Goal: Ask a question

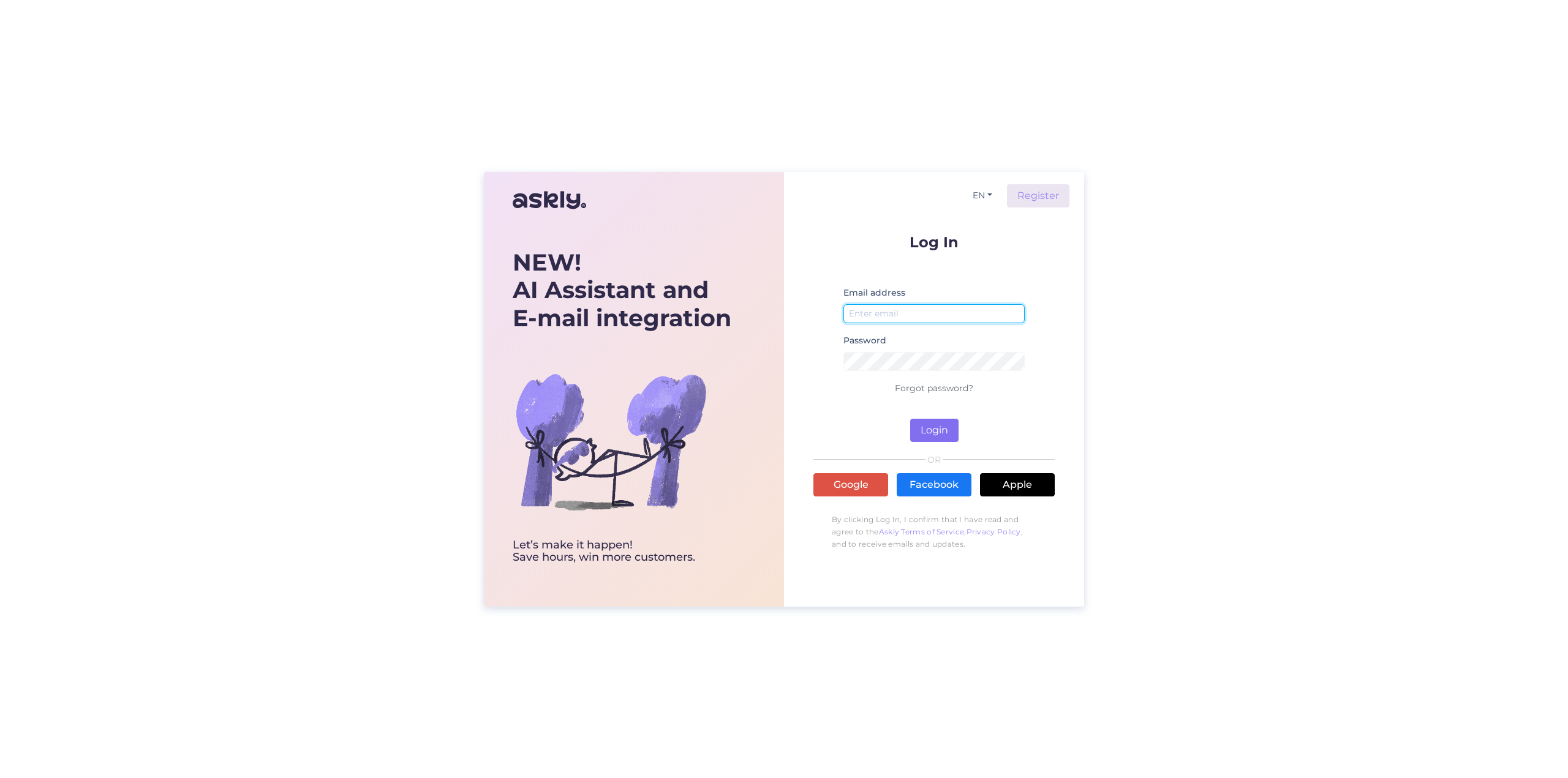
type input "[EMAIL_ADDRESS][DOMAIN_NAME]"
click at [938, 433] on button "Login" at bounding box center [934, 430] width 48 height 23
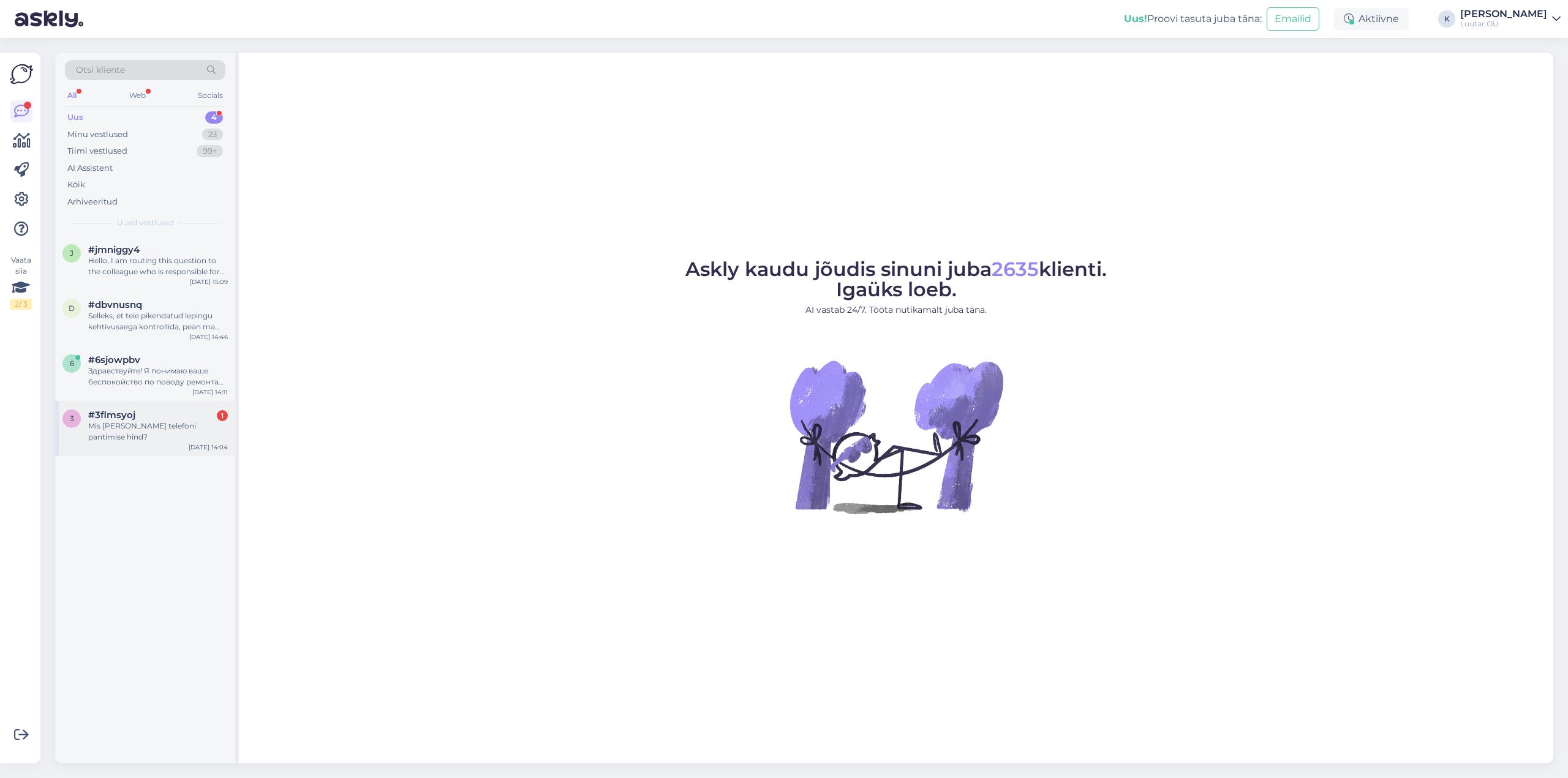
click at [151, 429] on div "Mis [PERSON_NAME] telefoni pantimise hind?" at bounding box center [158, 431] width 140 height 22
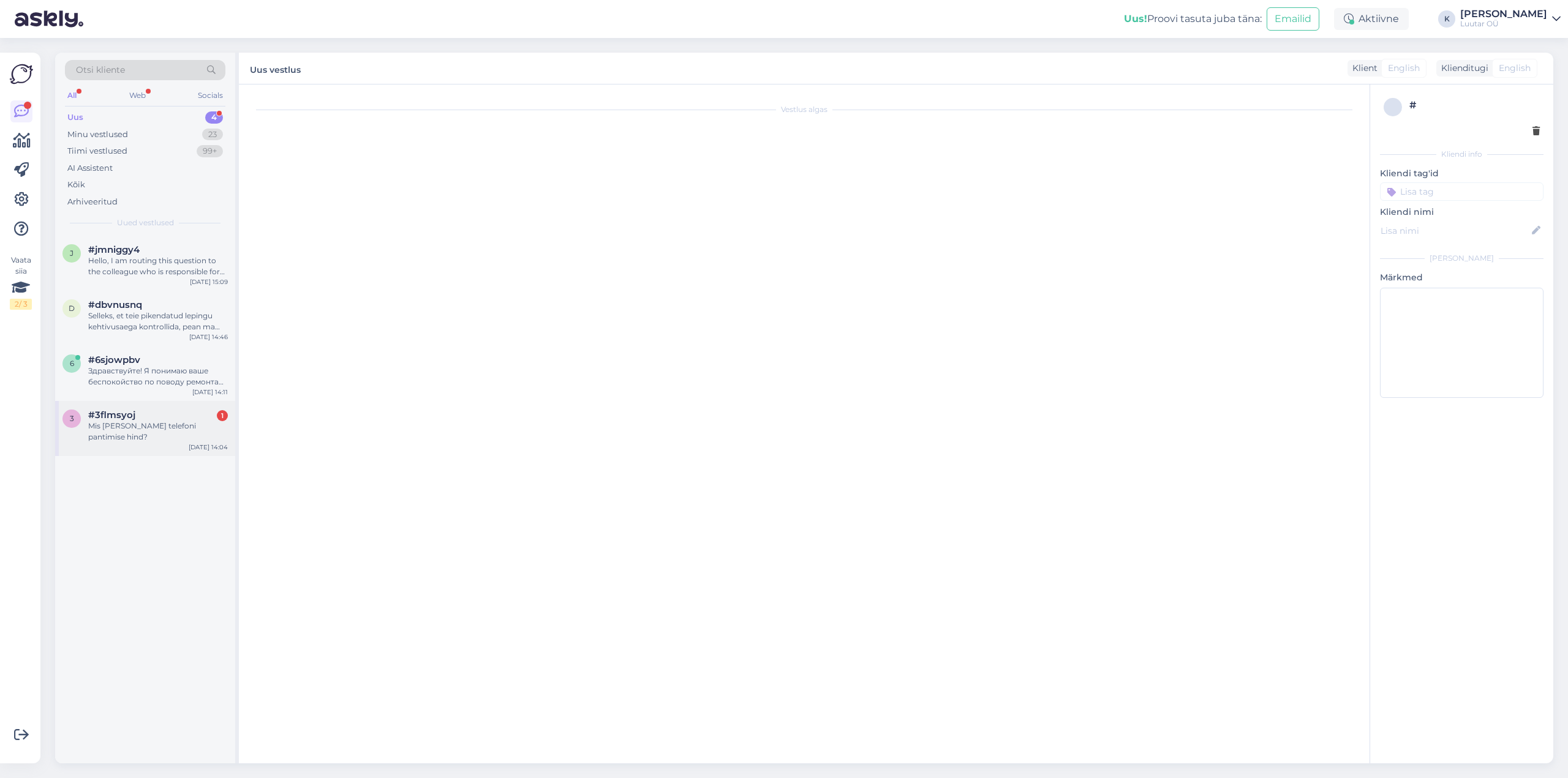
scroll to position [1571, 0]
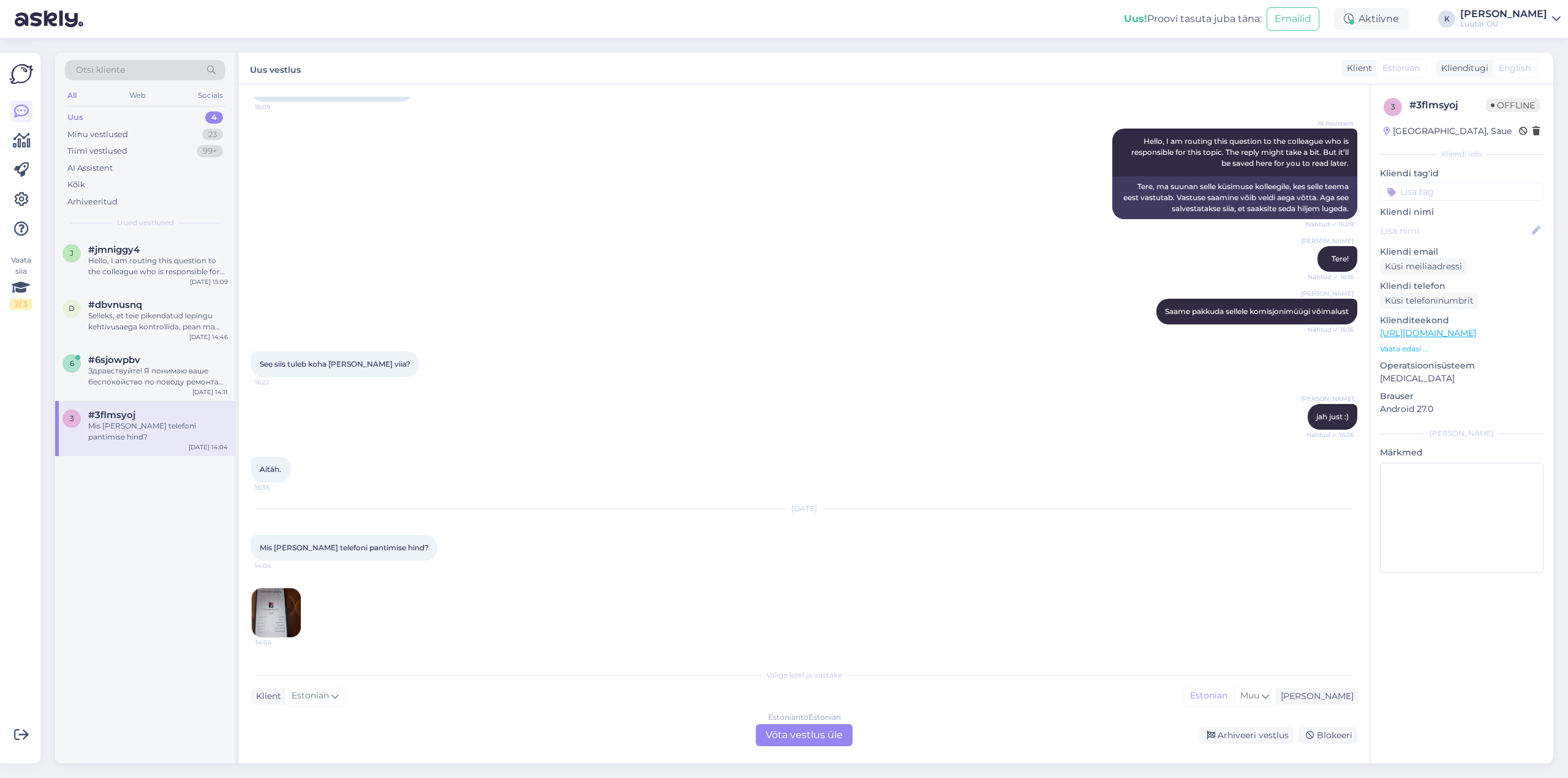
click at [275, 609] on img at bounding box center [276, 613] width 49 height 49
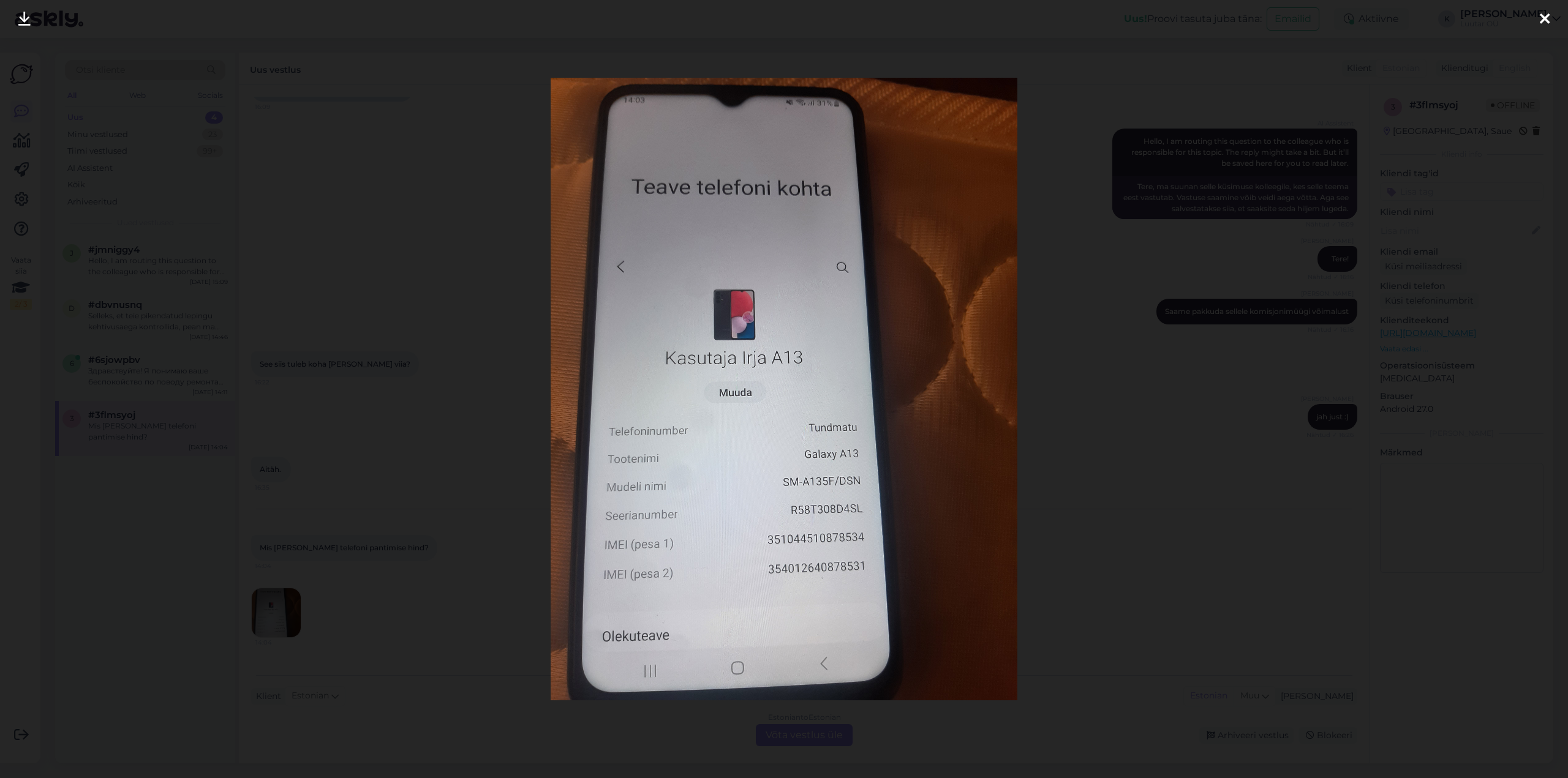
click at [21, 21] on icon at bounding box center [24, 20] width 12 height 16
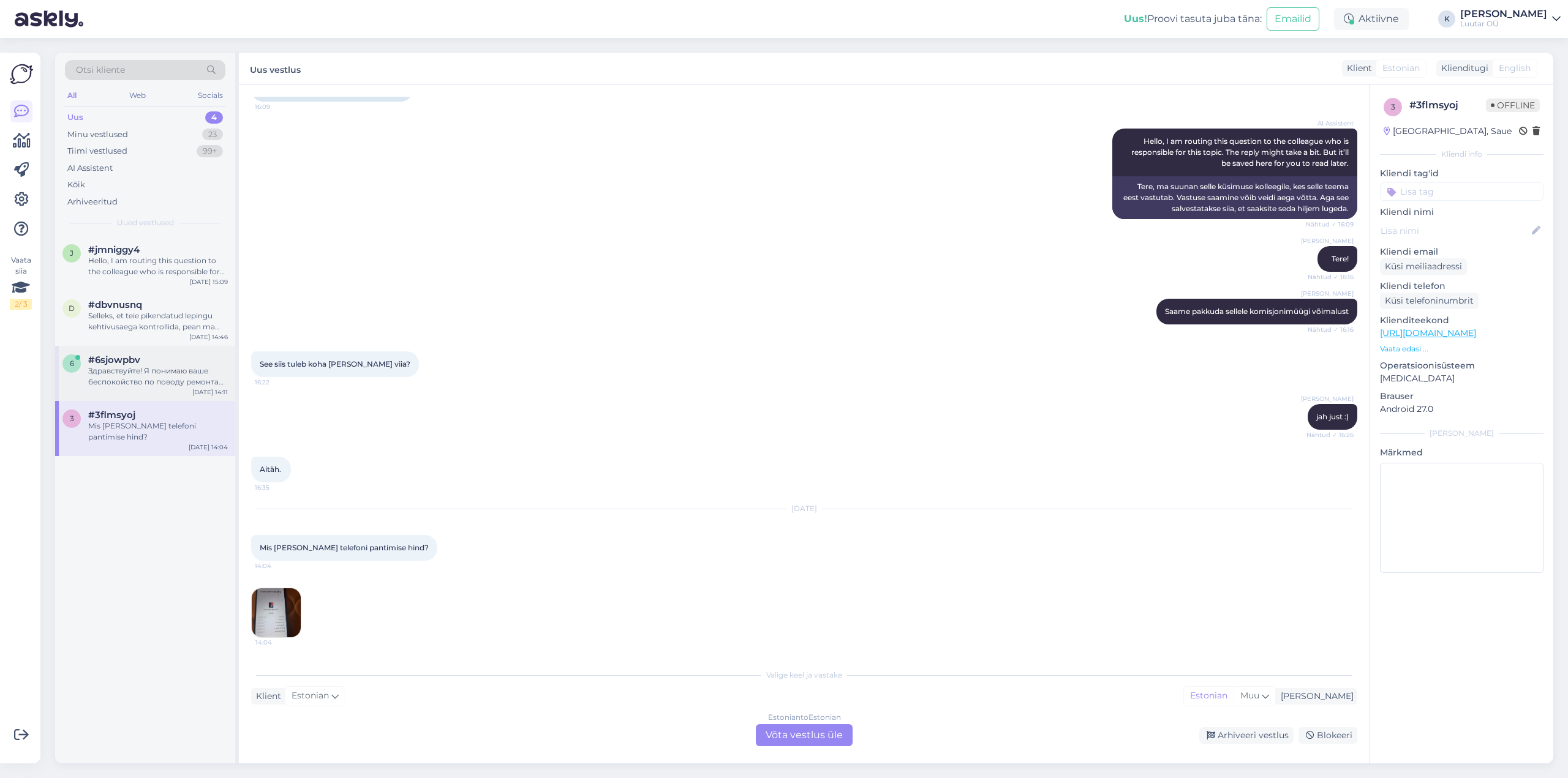
click at [95, 366] on div "Здравствуйте! Я понимаю ваше беспокойство по поводу ремонта вашей цепочки. К со…" at bounding box center [158, 376] width 140 height 22
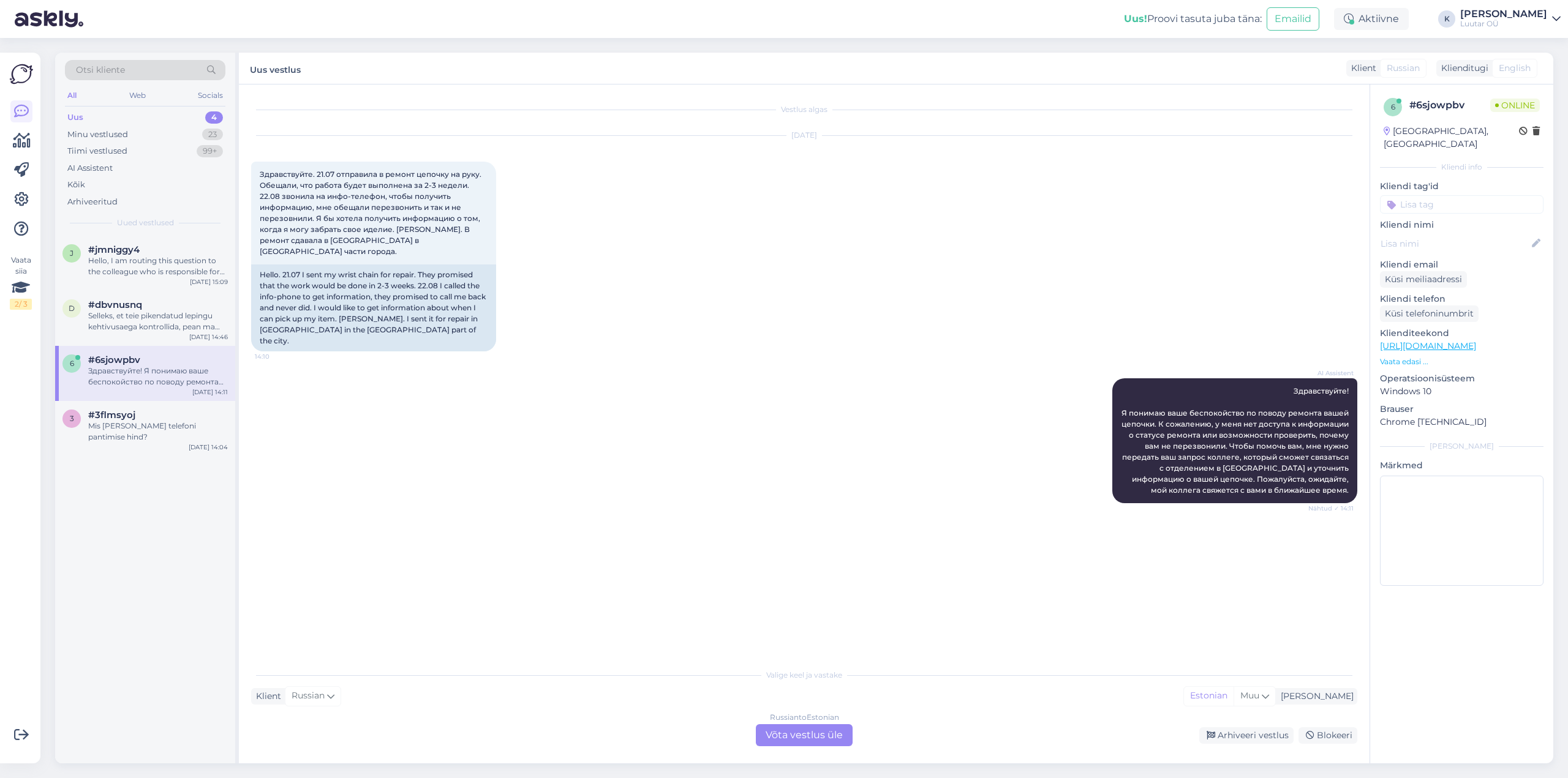
click at [811, 732] on div "Russian to Estonian Võta vestlus üle" at bounding box center [804, 735] width 97 height 22
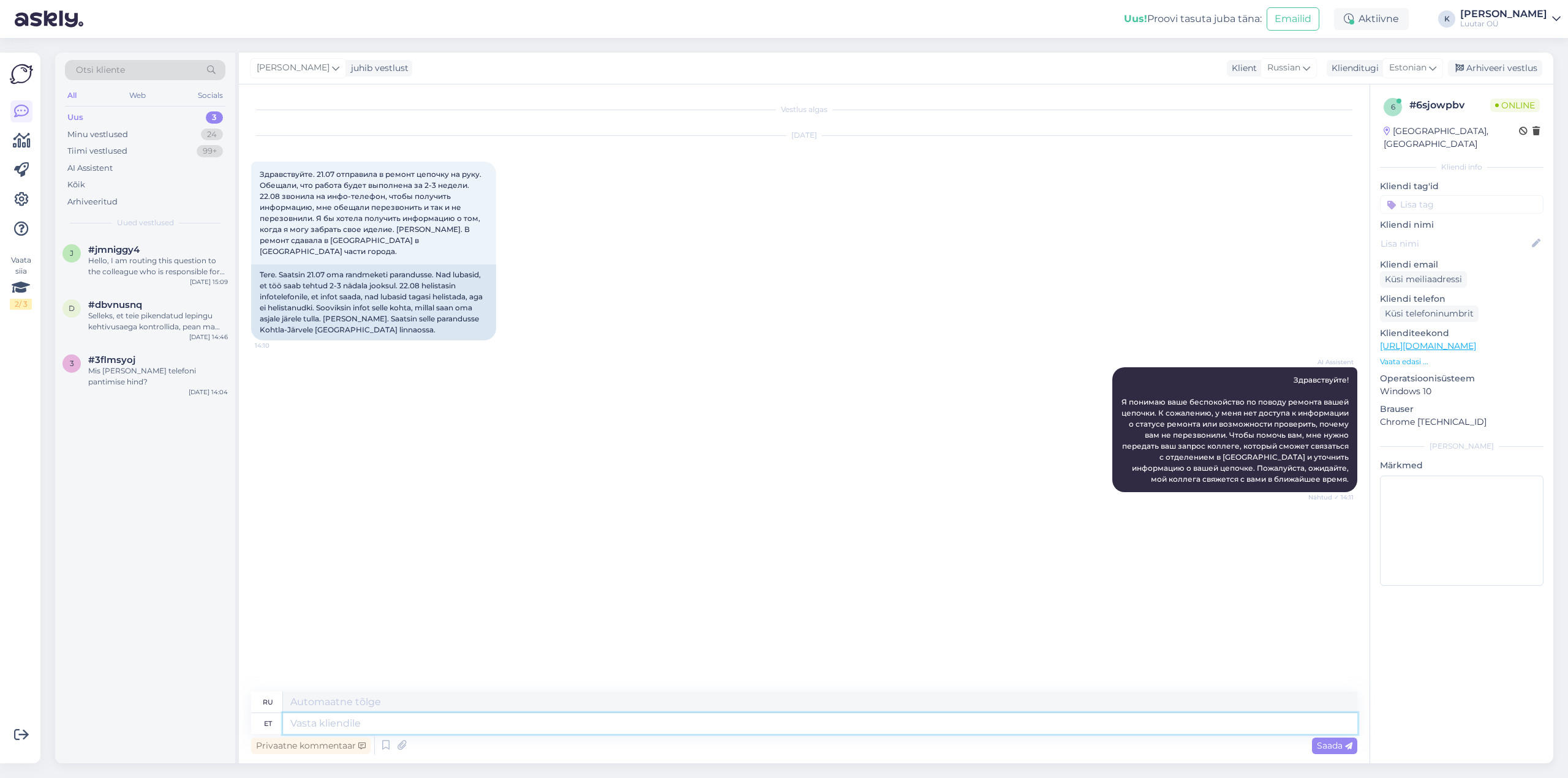
click at [458, 727] on textarea at bounding box center [820, 724] width 1074 height 21
type textarea "Tervist!"
type textarea "Ваше здоровье!"
type textarea "Tervist!"
click at [1337, 751] on span "Saada" at bounding box center [1334, 746] width 36 height 11
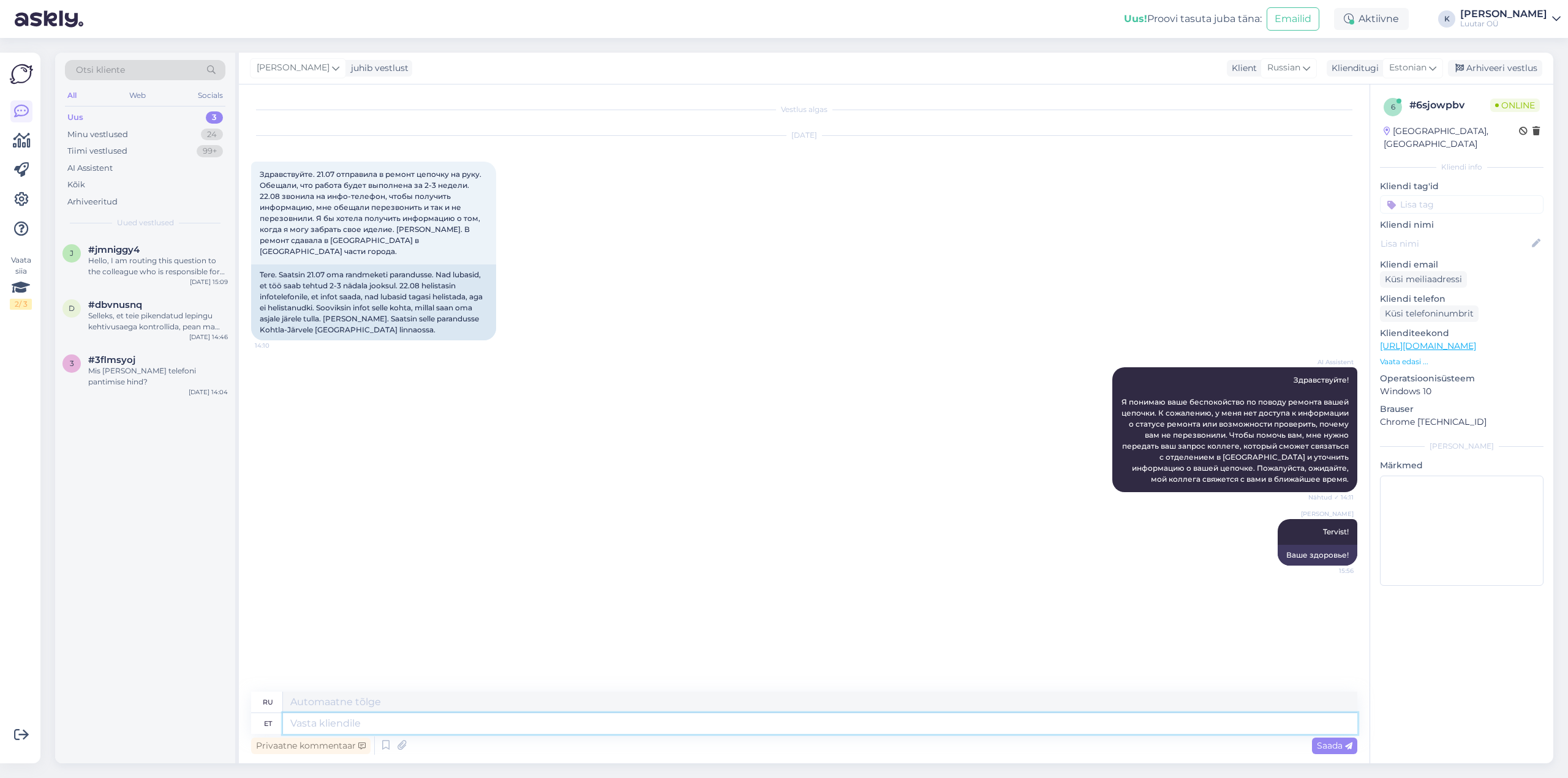
click at [783, 728] on textarea at bounding box center [820, 724] width 1074 height 21
type textarea "[PERSON_NAME]"
type textarea "чей"
type textarea "[PERSON_NAME] nimele"
type textarea "во имя которого"
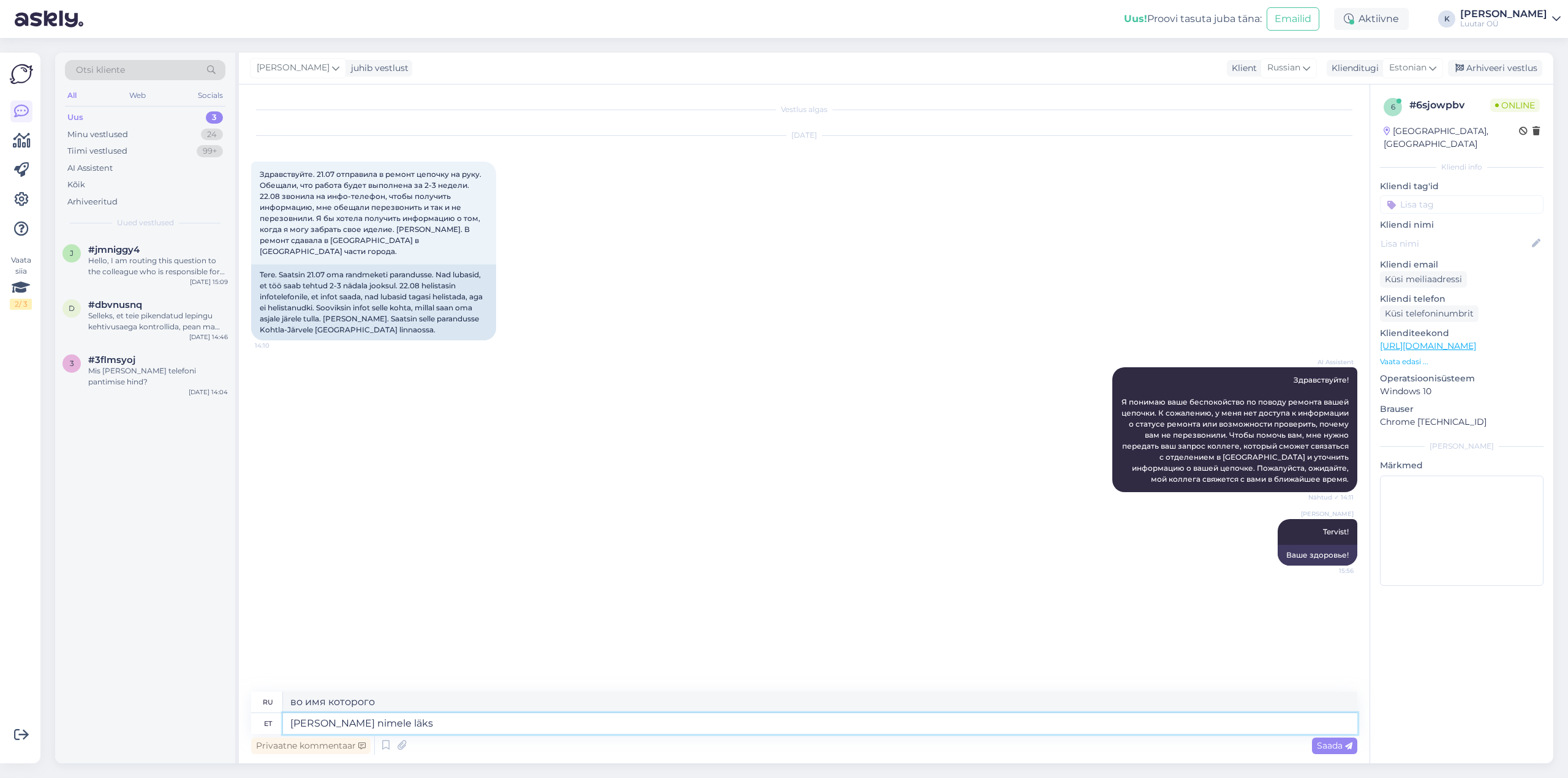
type textarea "[PERSON_NAME] nimele läks"
type textarea "В честь кого он был назван?"
type textarea "kelle nimele läks remonditöö?"
type textarea "На чье имя производились ремонтные работы?"
type textarea "kelle nimele läks remonditöö?"
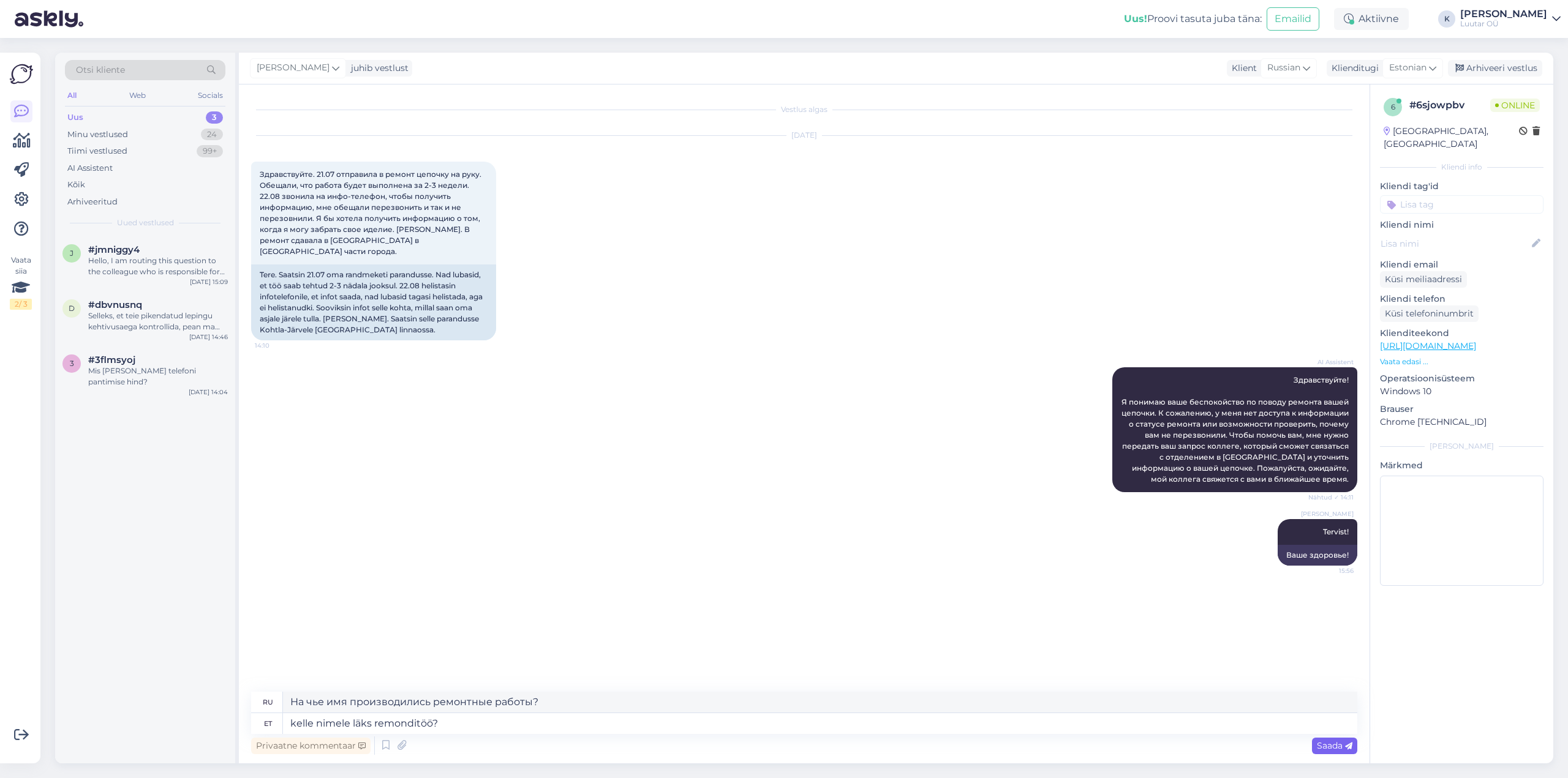
click at [1326, 752] on div "Saada" at bounding box center [1334, 746] width 46 height 17
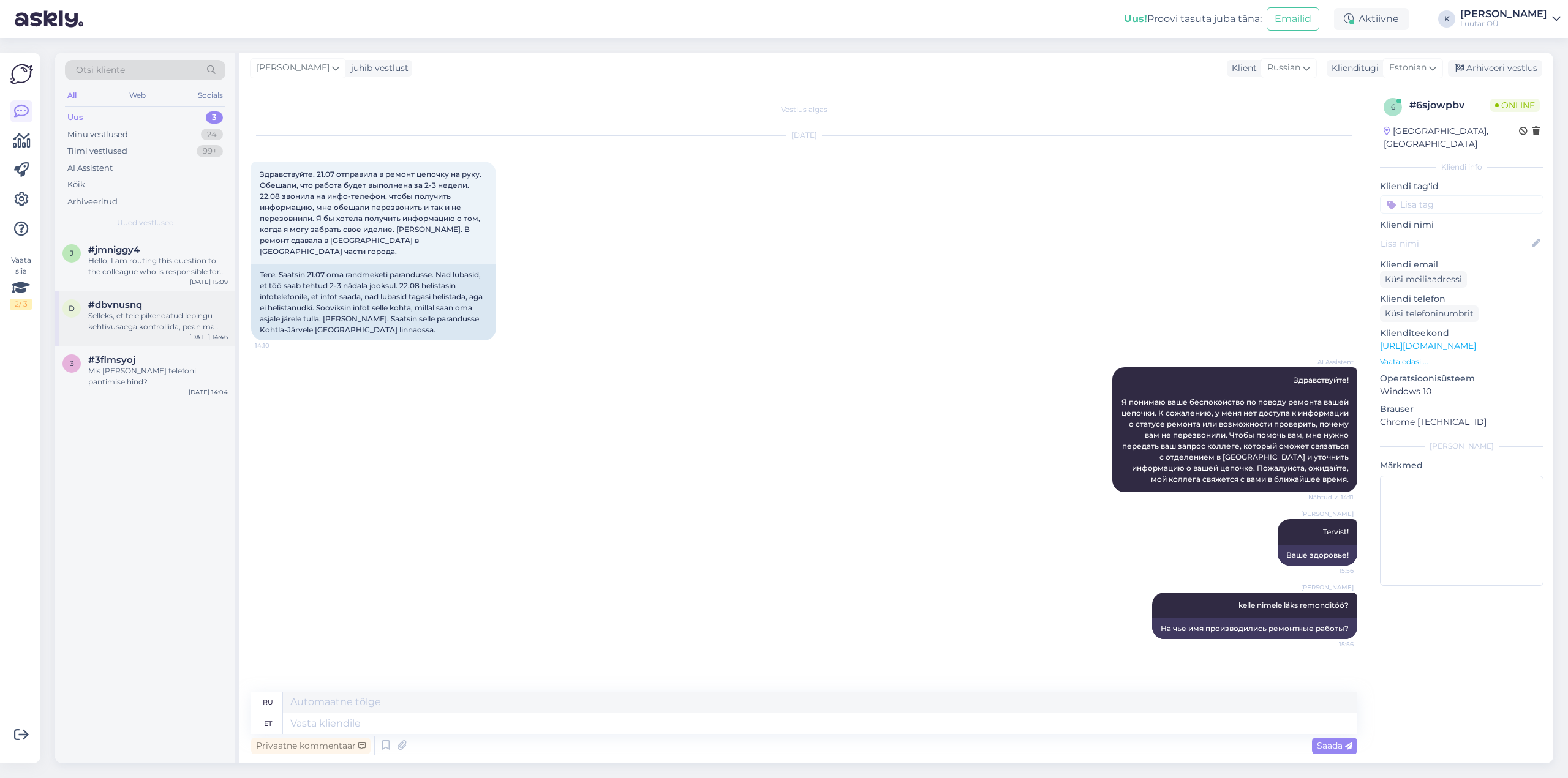
click at [118, 322] on div "Selleks, et teie pikendatud lepingu kehtivusaega kontrollida, pean ma edastama …" at bounding box center [158, 321] width 140 height 22
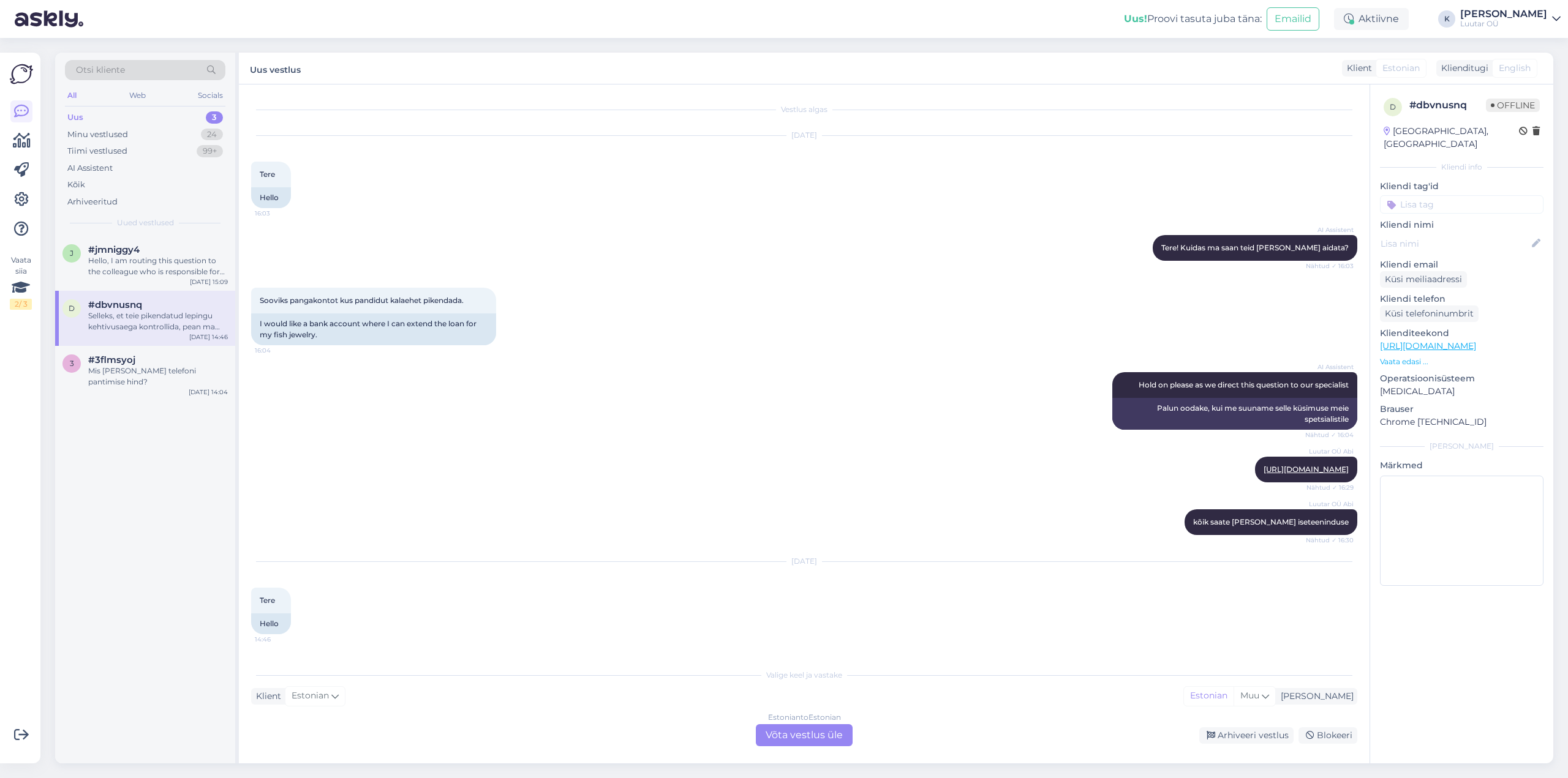
scroll to position [197, 0]
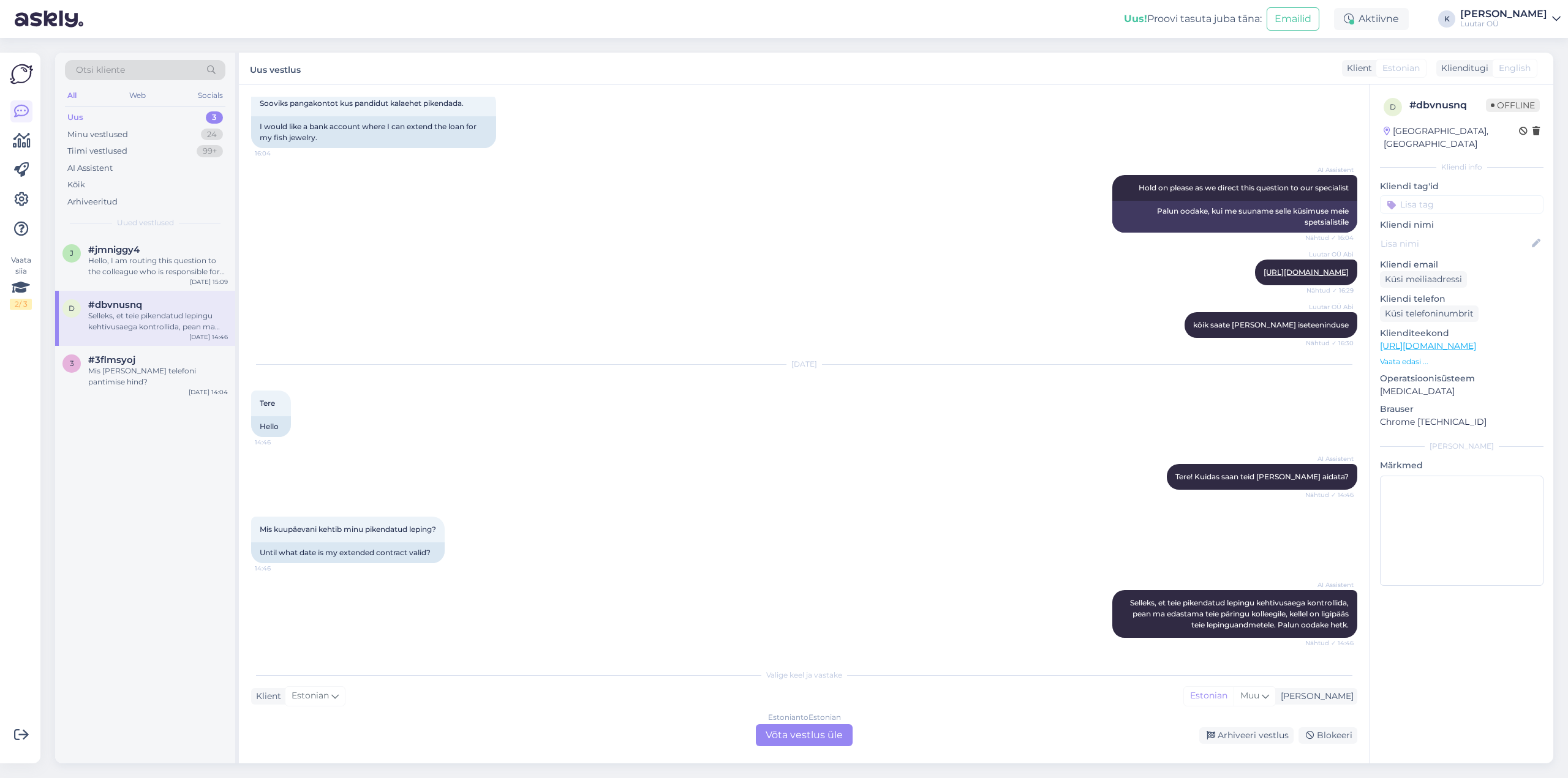
click at [806, 735] on div "Estonian to Estonian Võta vestlus üle" at bounding box center [804, 735] width 97 height 22
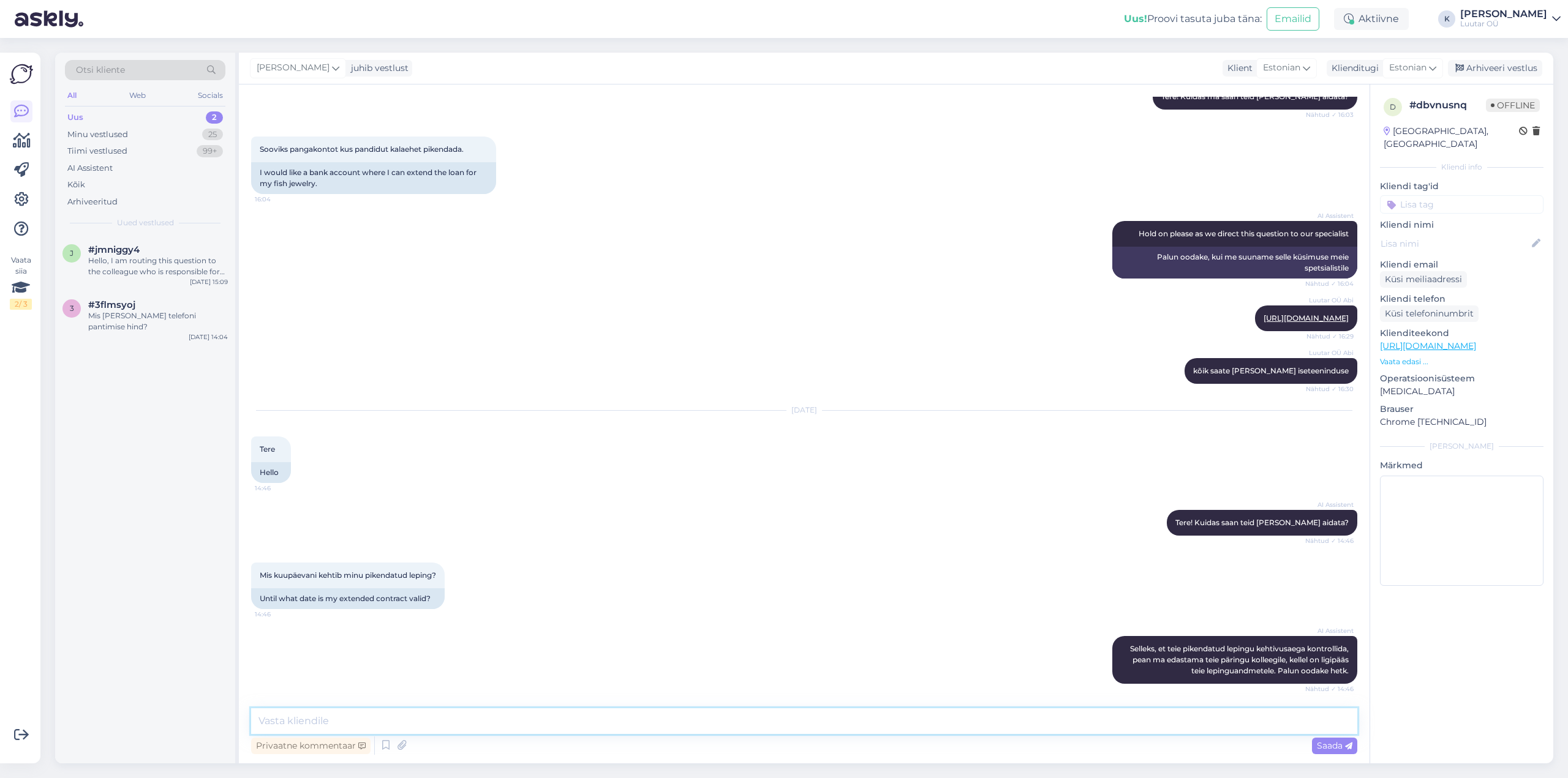
click at [628, 719] on textarea at bounding box center [804, 721] width 1107 height 26
type textarea "Tere!"
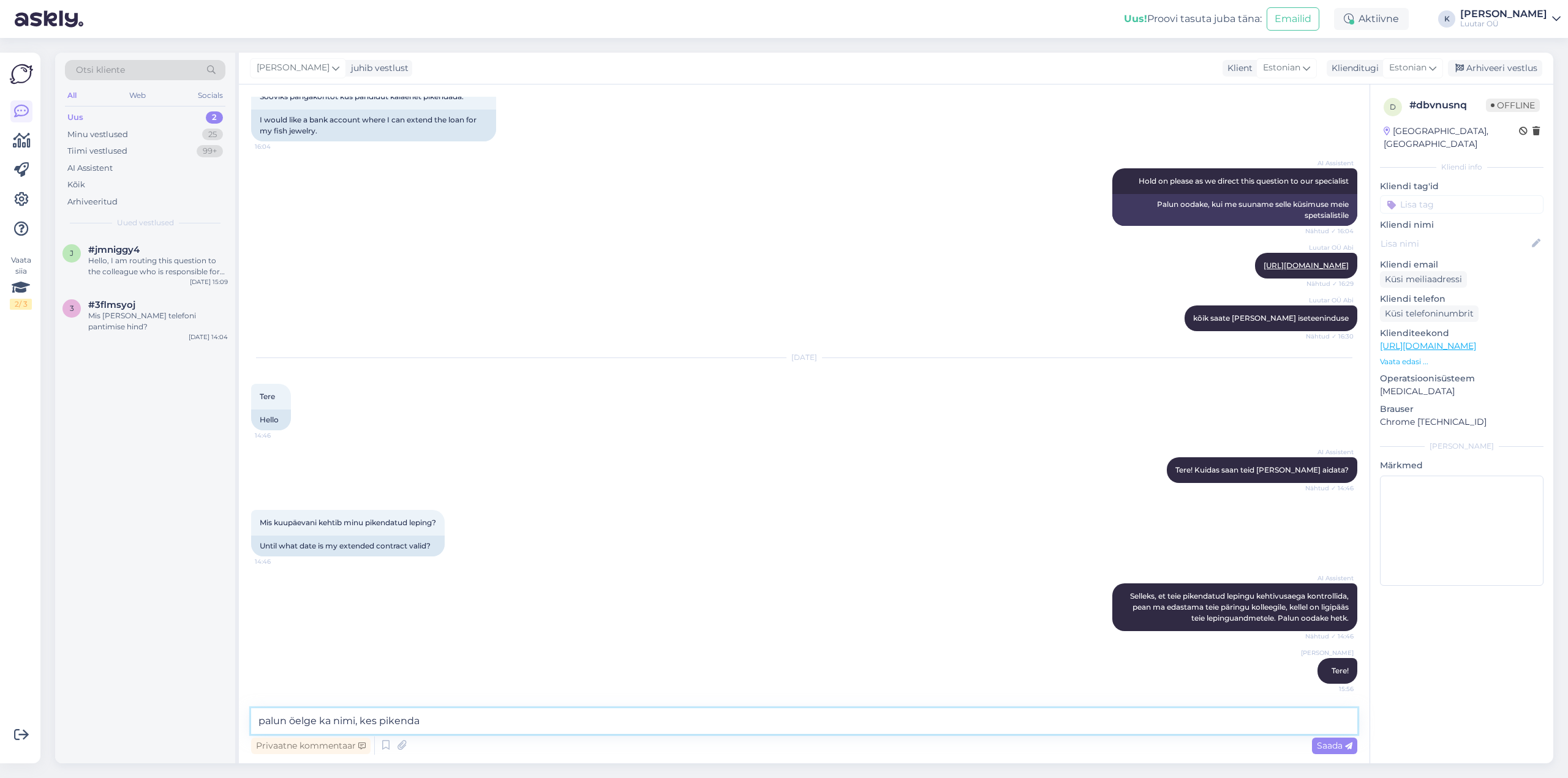
type textarea "palun öelge ka nimi, kes pikendas"
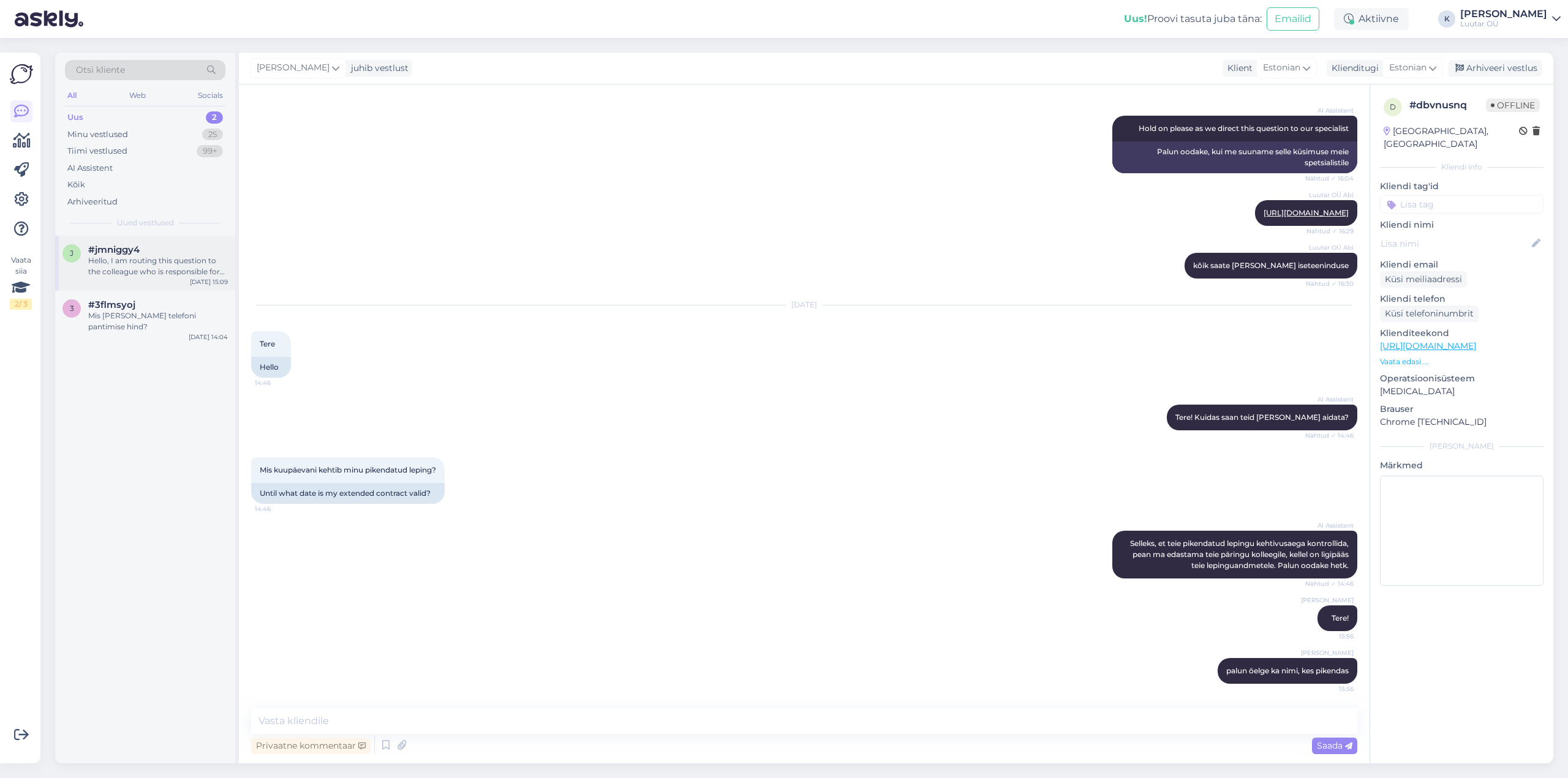
click at [161, 254] on div "#jmniggy4" at bounding box center [158, 250] width 140 height 11
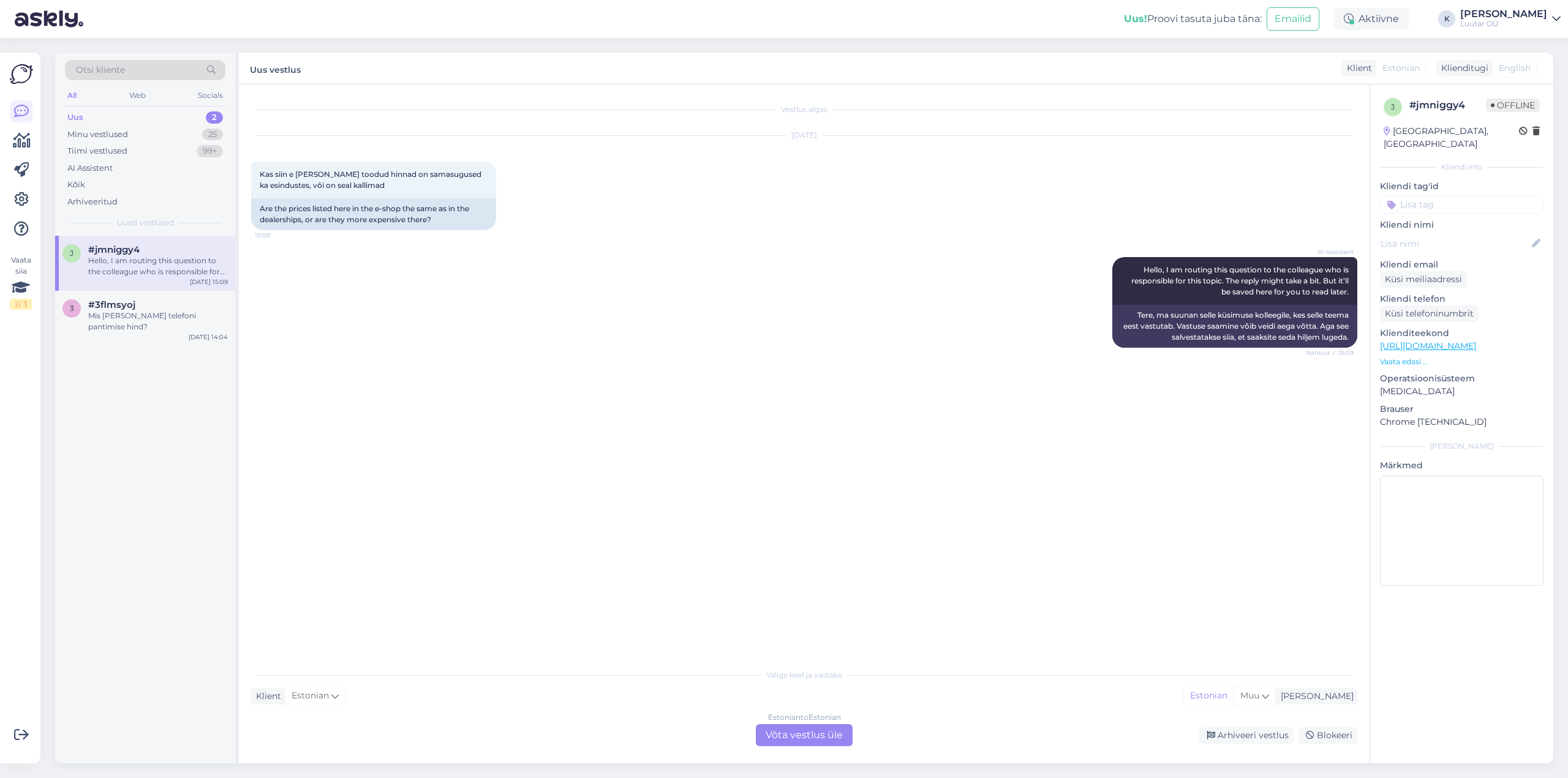
click at [792, 736] on div "Estonian to Estonian Võta vestlus üle" at bounding box center [804, 735] width 97 height 22
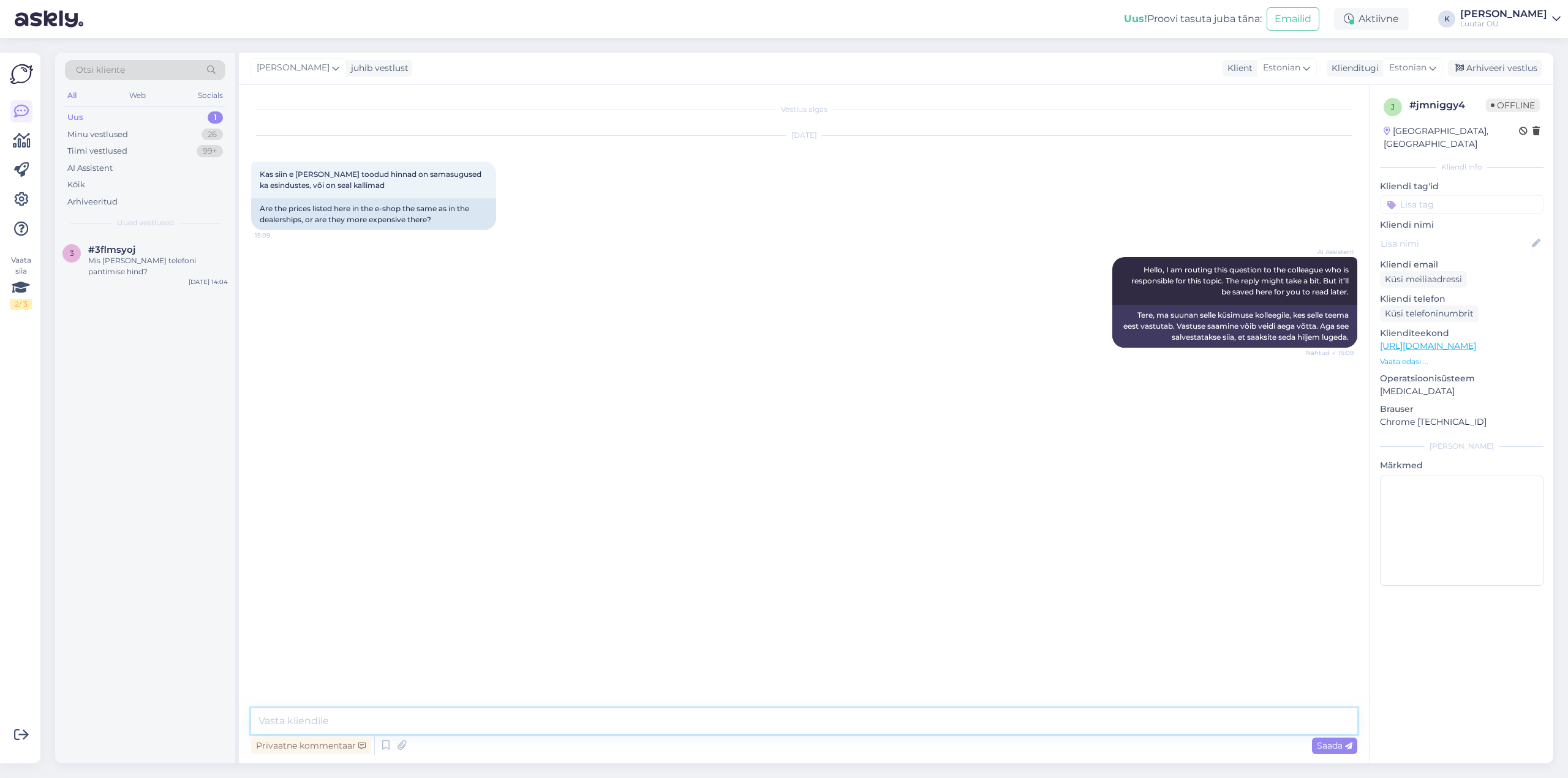
click at [722, 721] on textarea at bounding box center [804, 721] width 1107 height 26
type textarea "Tere!"
type textarea "Esinduses on [PERSON_NAME] hinnad"
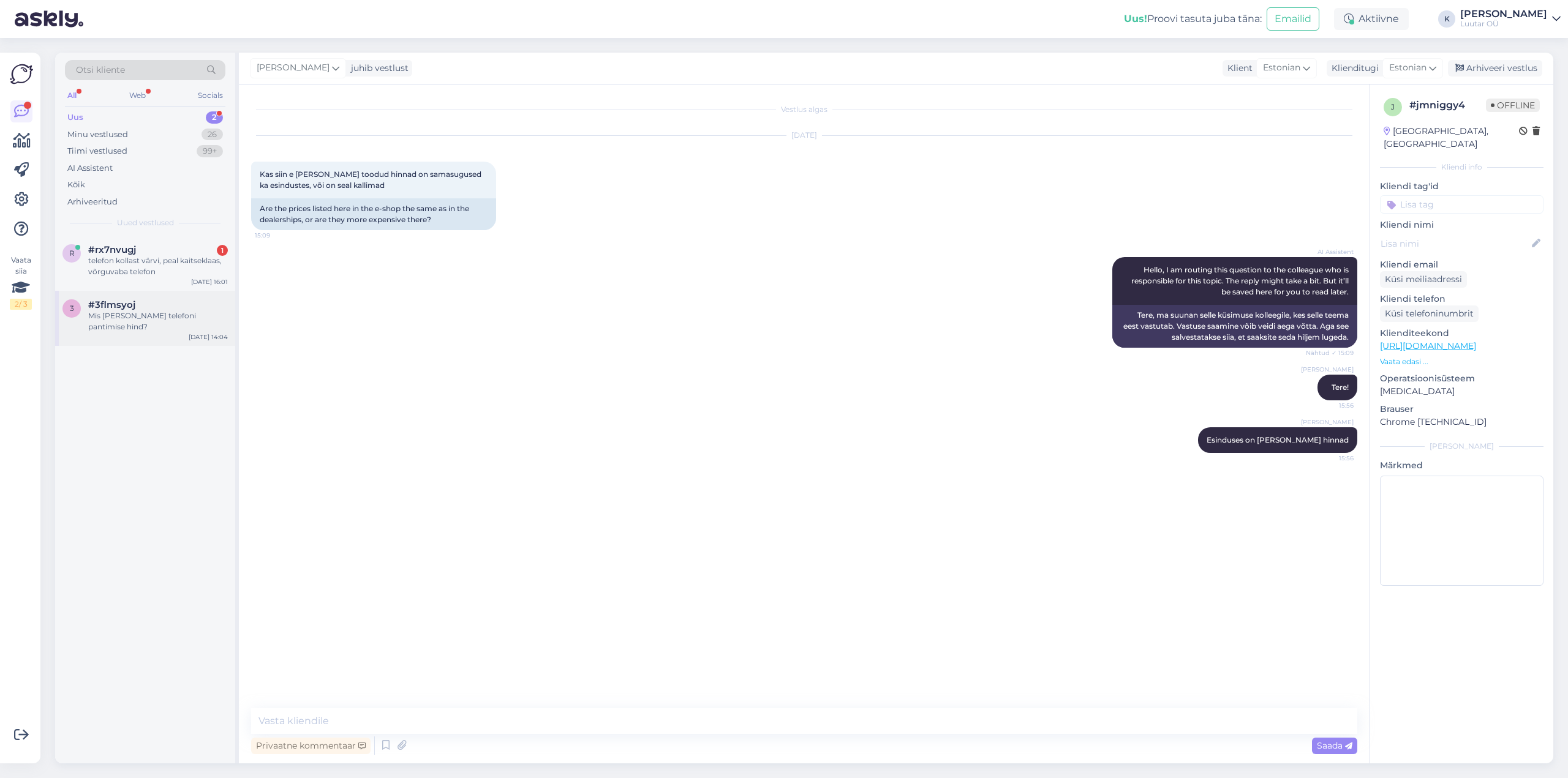
click at [111, 308] on span "#3flmsyoj" at bounding box center [111, 305] width 47 height 11
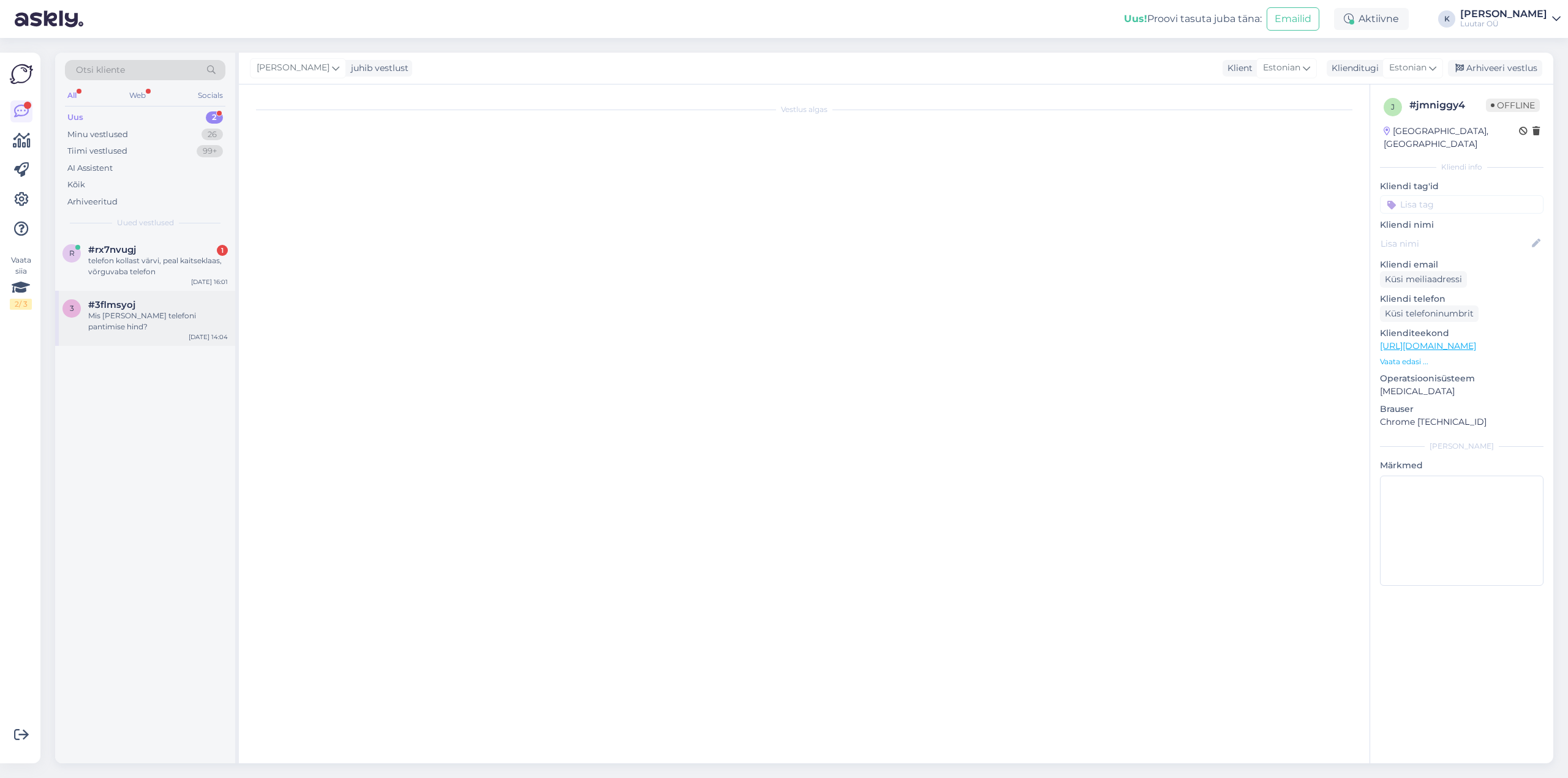
scroll to position [1571, 0]
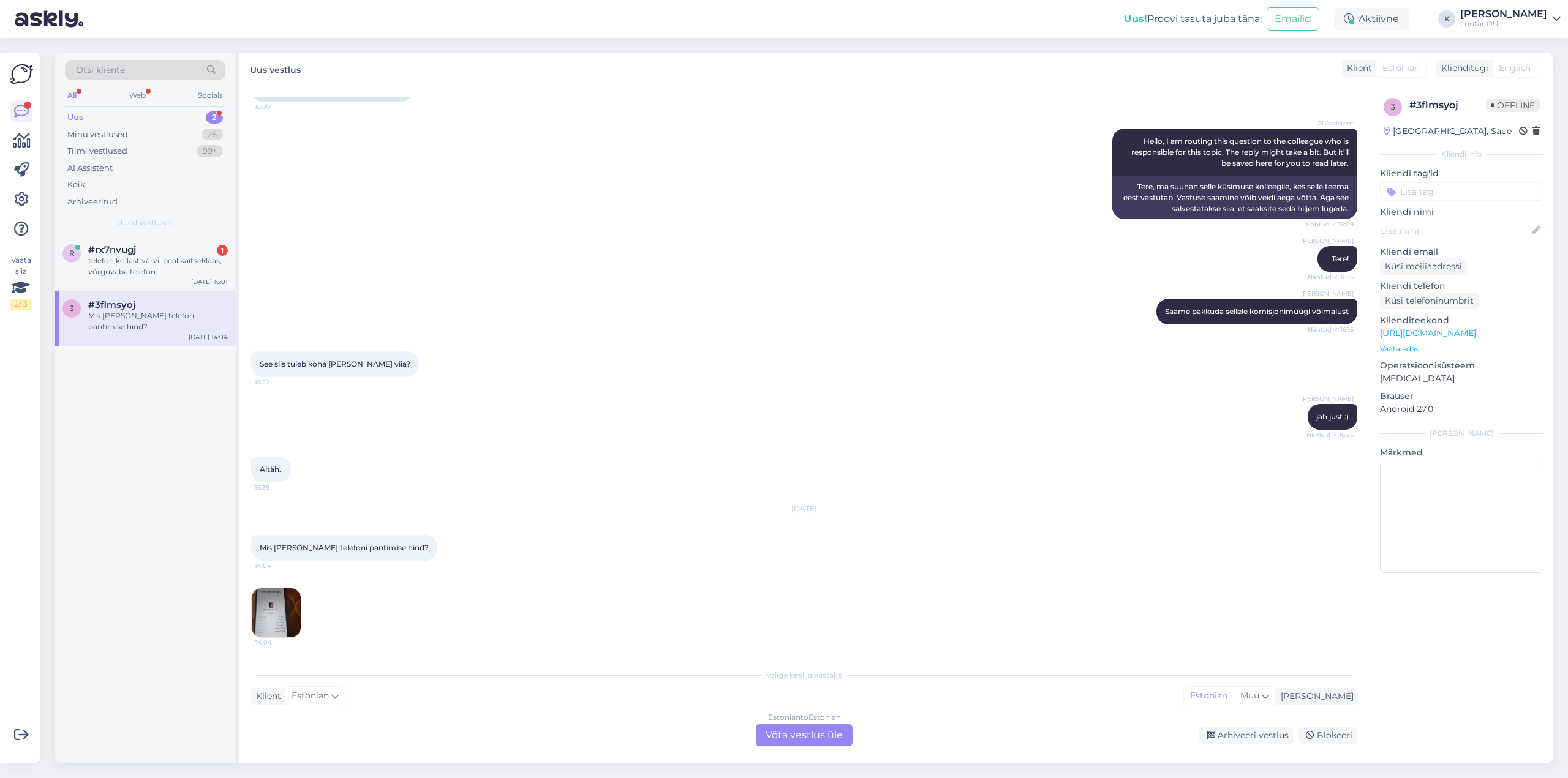
click at [790, 737] on div "Estonian to Estonian Võta vestlus üle" at bounding box center [804, 735] width 97 height 22
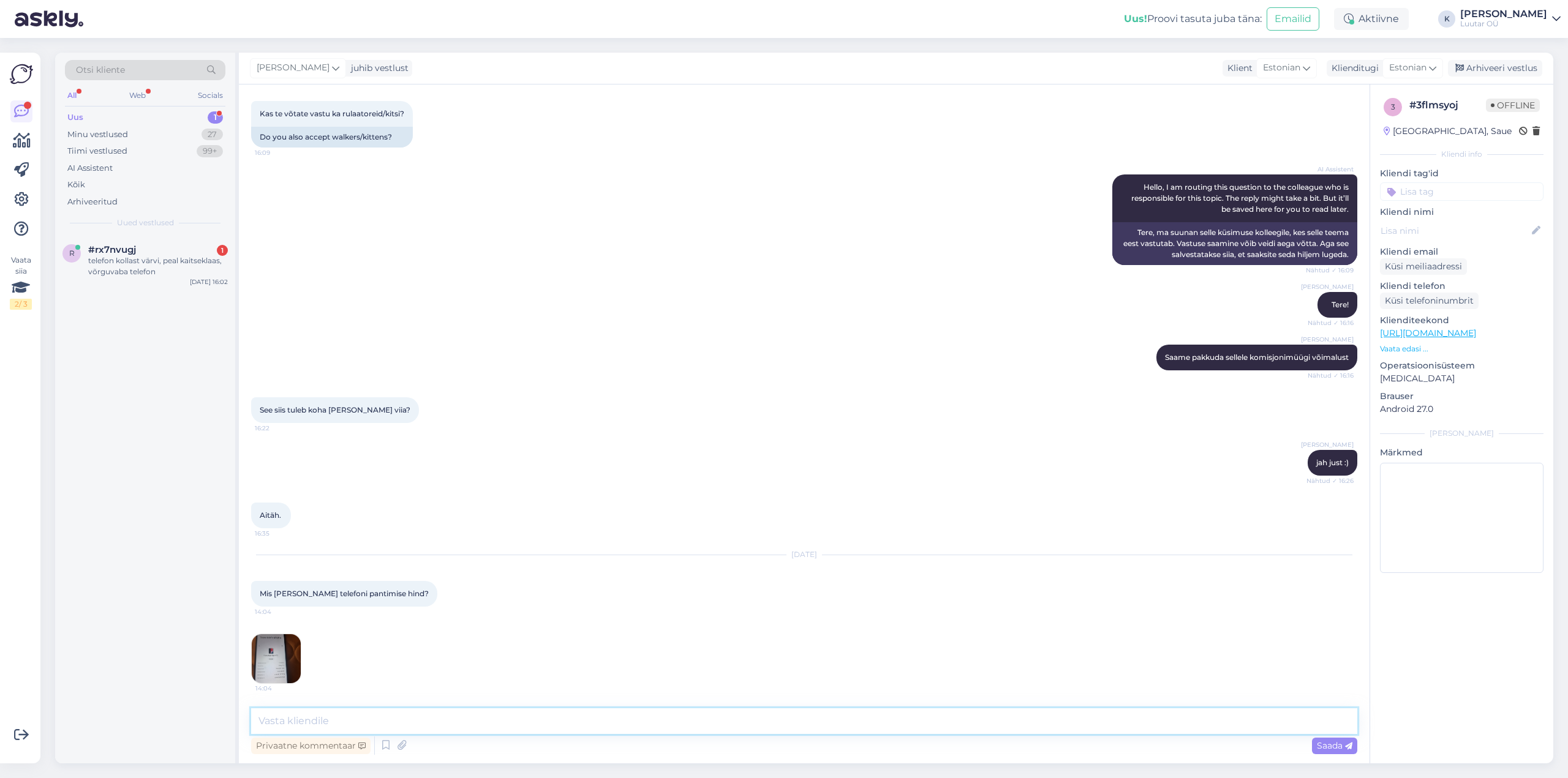
click at [615, 725] on textarea at bounding box center [804, 721] width 1107 height 26
type textarea "Tere!"
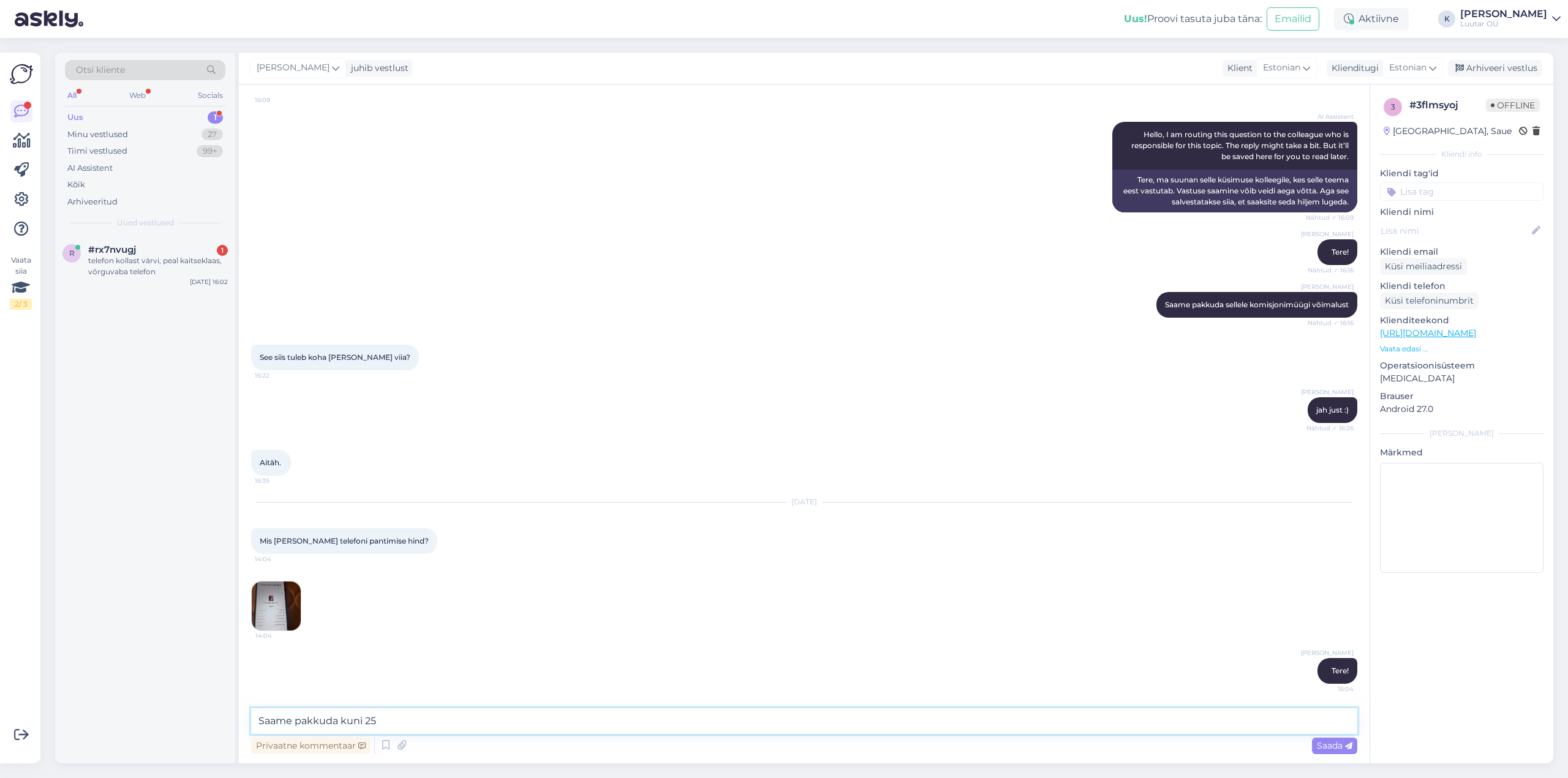
type textarea "Saame pakkuda kuni 25€"
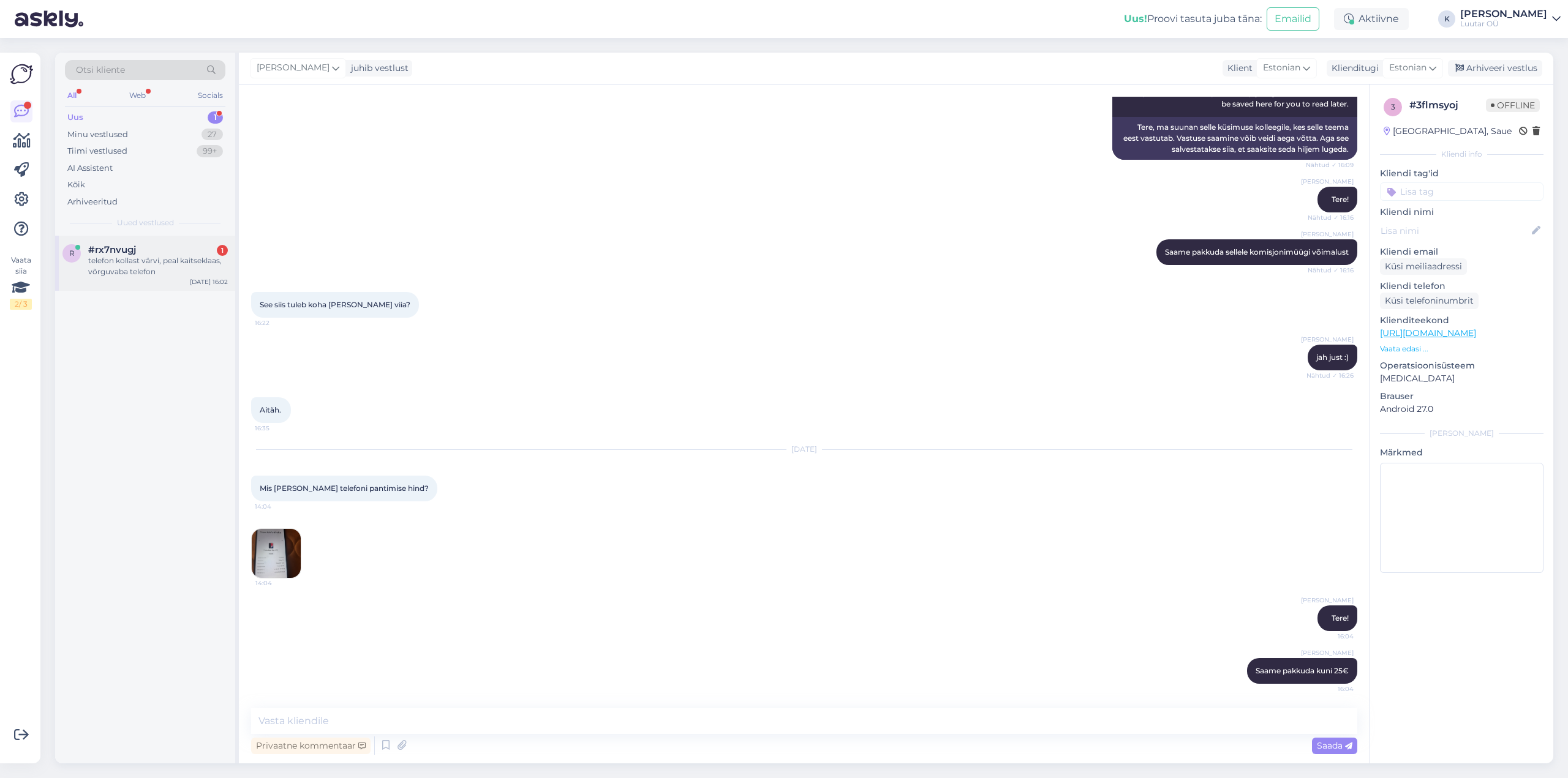
click at [145, 255] on div "telefon kollast värvi, peal kaitseklaas, võrguvaba telefon" at bounding box center [158, 266] width 140 height 22
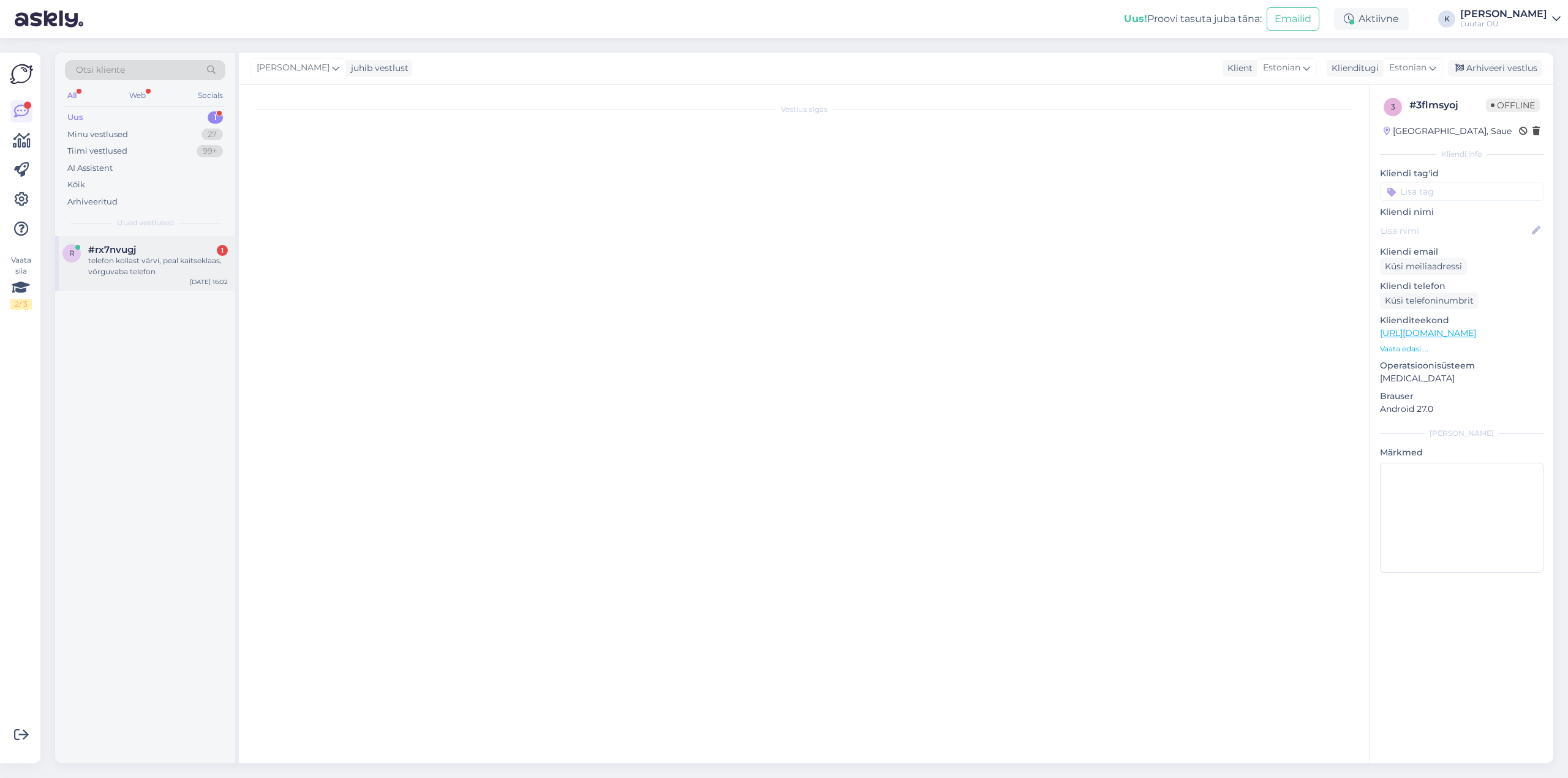
scroll to position [0, 0]
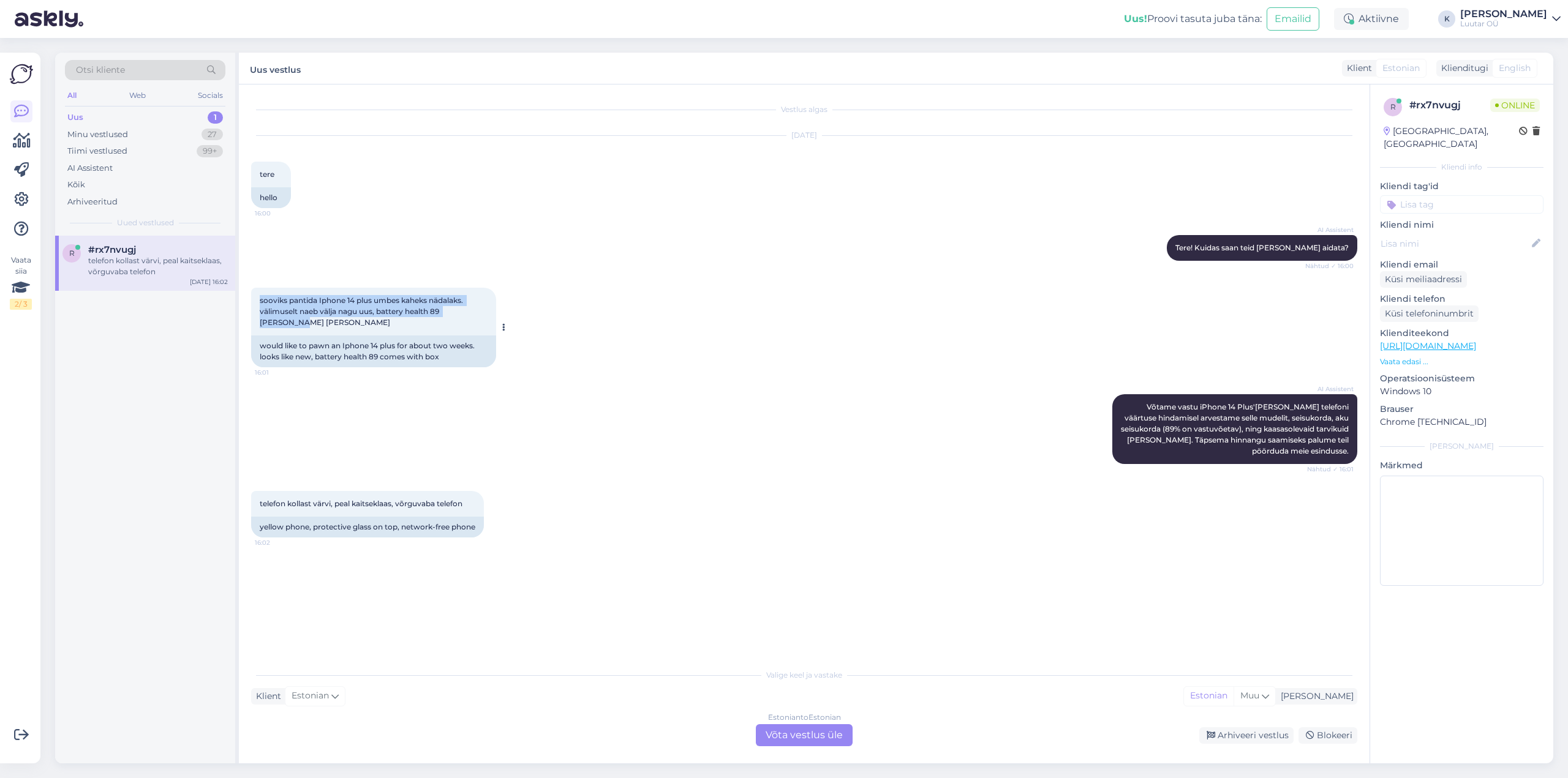
drag, startPoint x: 259, startPoint y: 297, endPoint x: 496, endPoint y: 318, distance: 237.9
click at [496, 318] on div "sooviks pantida Iphone 14 plus umbes kaheks nädalaks. välimuselt naeb välja nag…" at bounding box center [373, 312] width 245 height 48
copy span "sooviks pantida Iphone 14 plus umbes kaheks nädalaks. välimuselt naeb välja nag…"
drag, startPoint x: 257, startPoint y: 489, endPoint x: 475, endPoint y: 496, distance: 218.1
click at [475, 496] on div "telefon kollast värvi, peal kaitseklaas, võrguvaba telefon 16:02" at bounding box center [367, 504] width 233 height 26
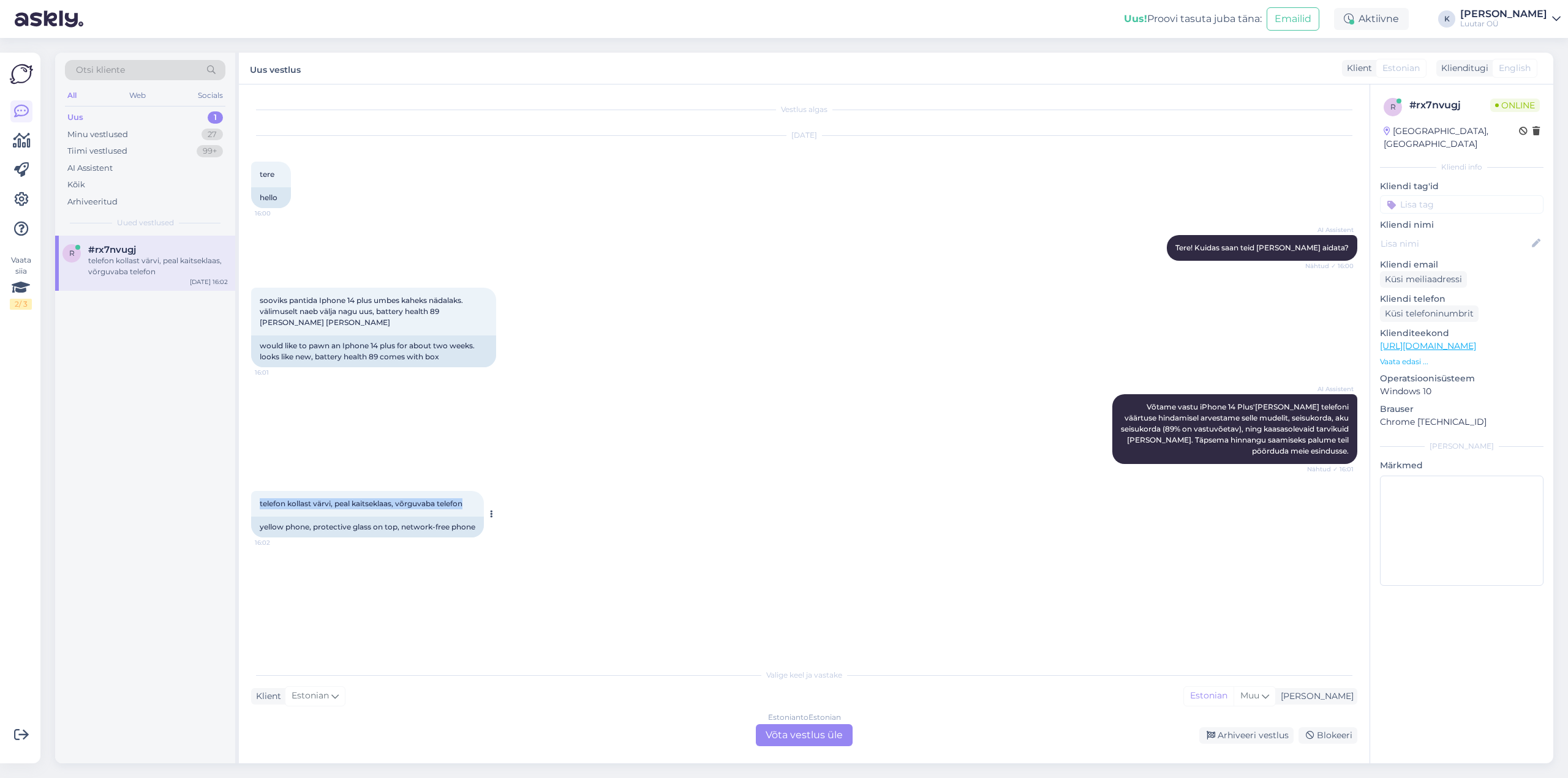
copy span "telefon kollast värvi, peal kaitseklaas, võrguvaba telefon"
click at [597, 554] on div "Vestlus algas [DATE] tere 16:00 hello AI Assistent Tere! Kuidas saan teid [PERS…" at bounding box center [809, 374] width 1117 height 554
click at [797, 740] on div "Estonian to Estonian Võta vestlus üle" at bounding box center [804, 735] width 97 height 22
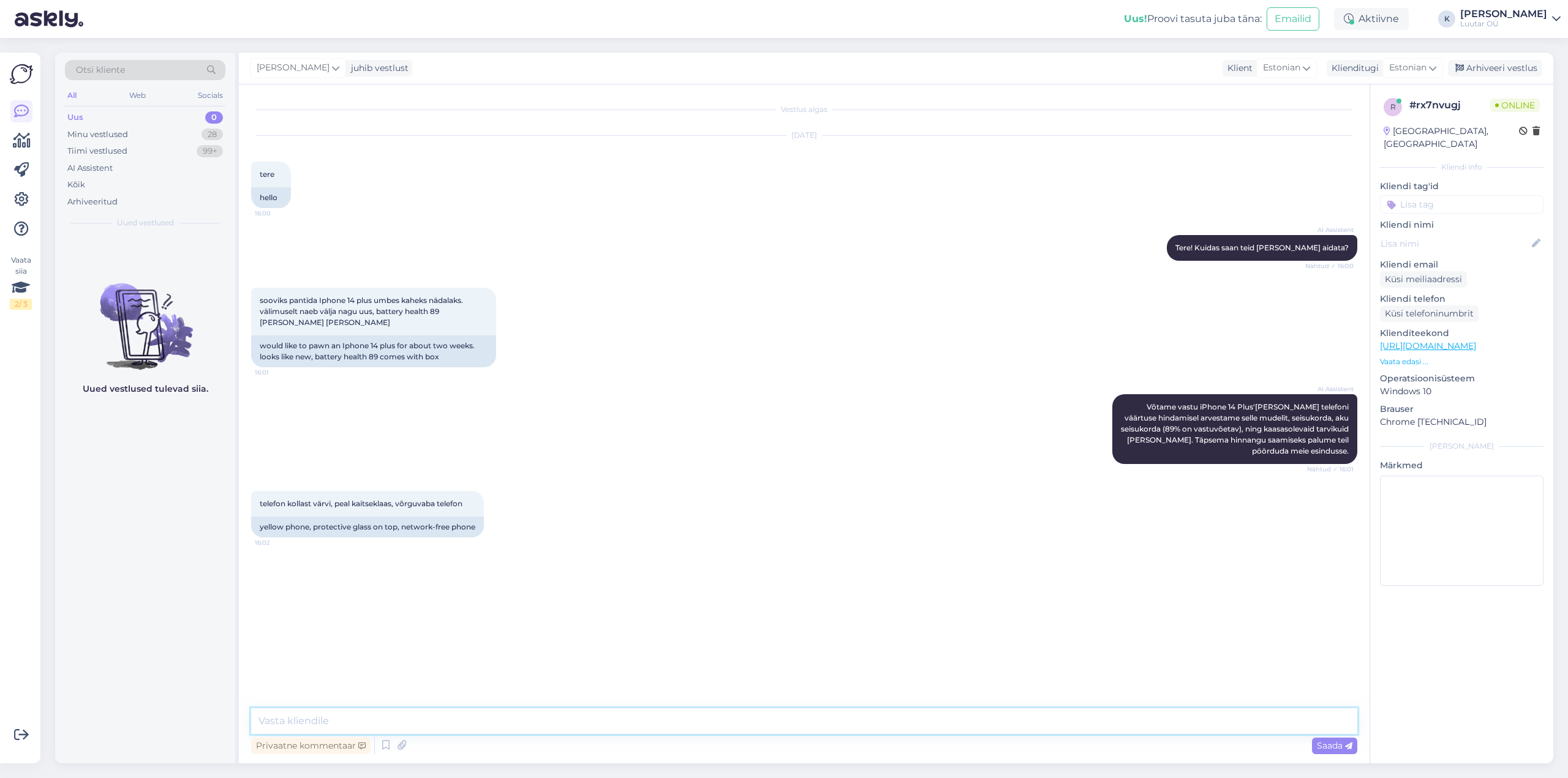
click at [762, 719] on textarea at bounding box center [804, 721] width 1107 height 26
type textarea "Tere!"
type textarea "Saame pakkuda kuni 210€"
type textarea "palun :)"
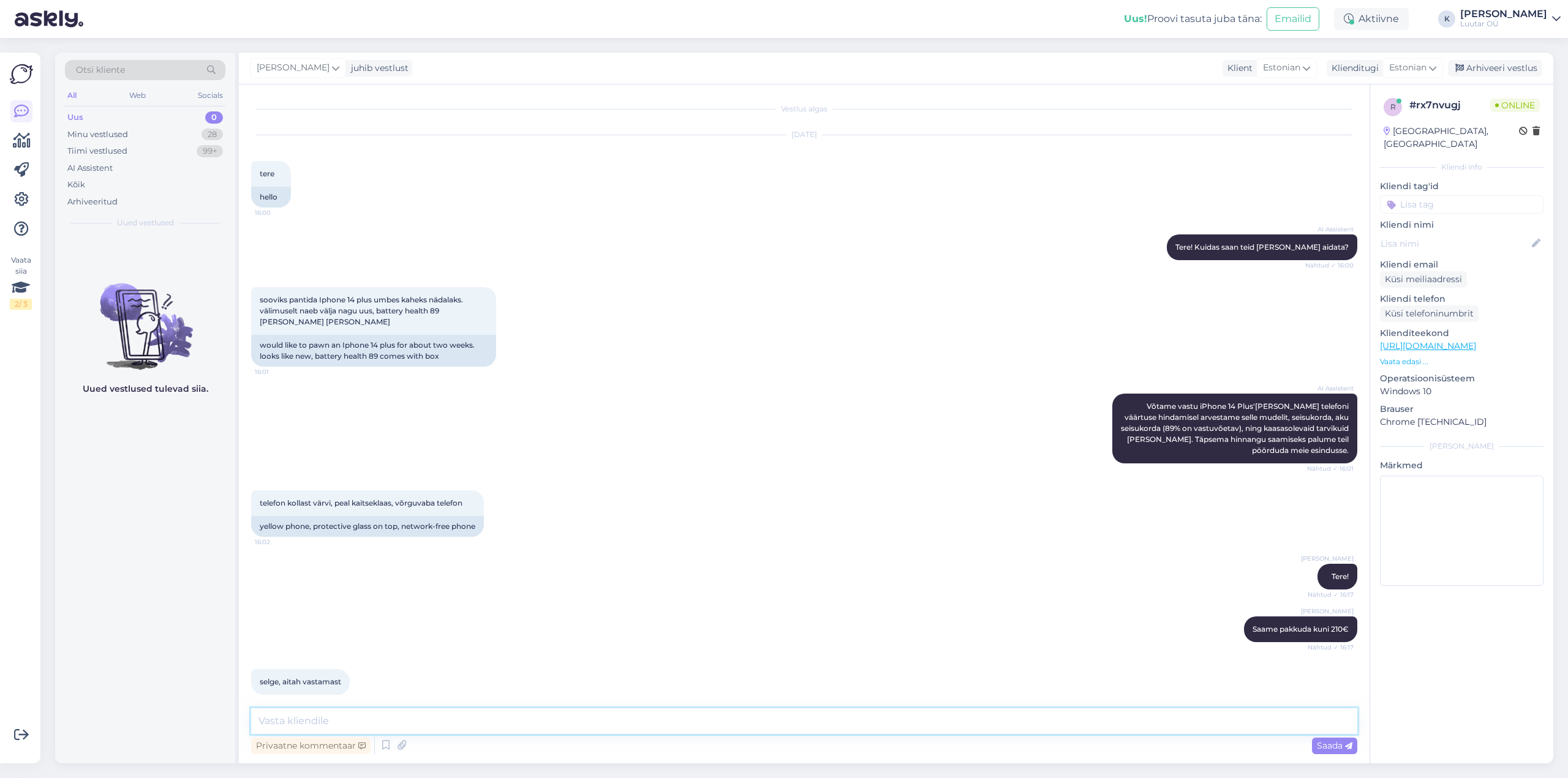
scroll to position [53, 0]
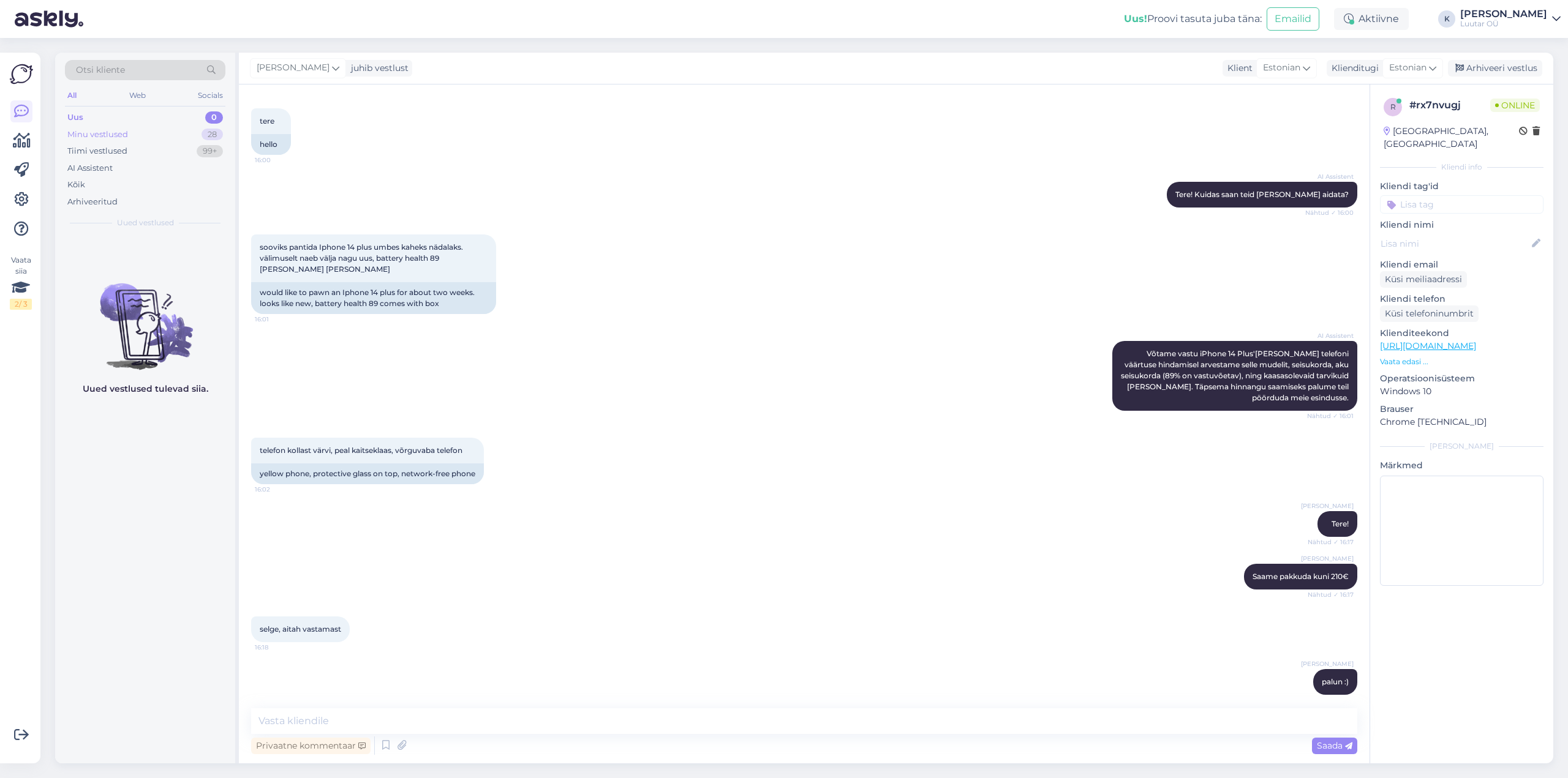
click at [102, 133] on div "Minu vestlused" at bounding box center [97, 134] width 60 height 12
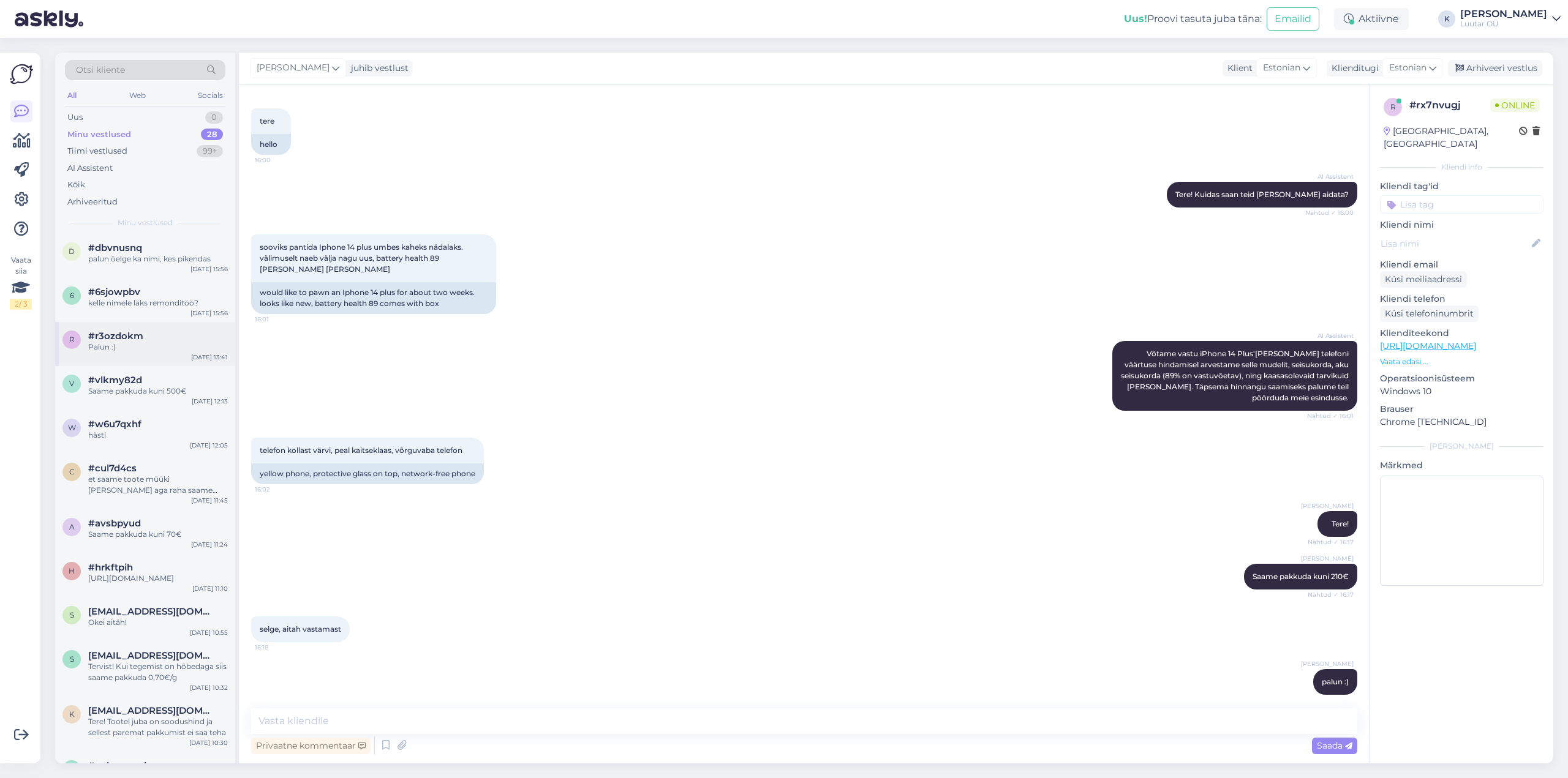
scroll to position [0, 0]
